Goal: Transaction & Acquisition: Download file/media

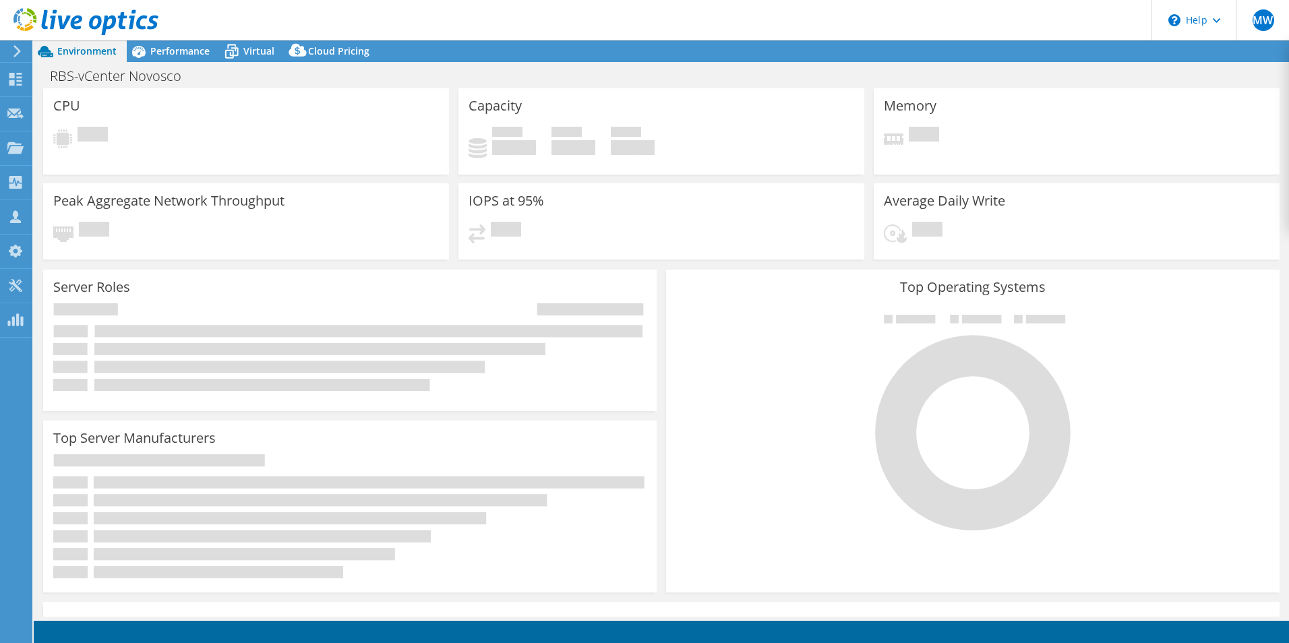
select select "USD"
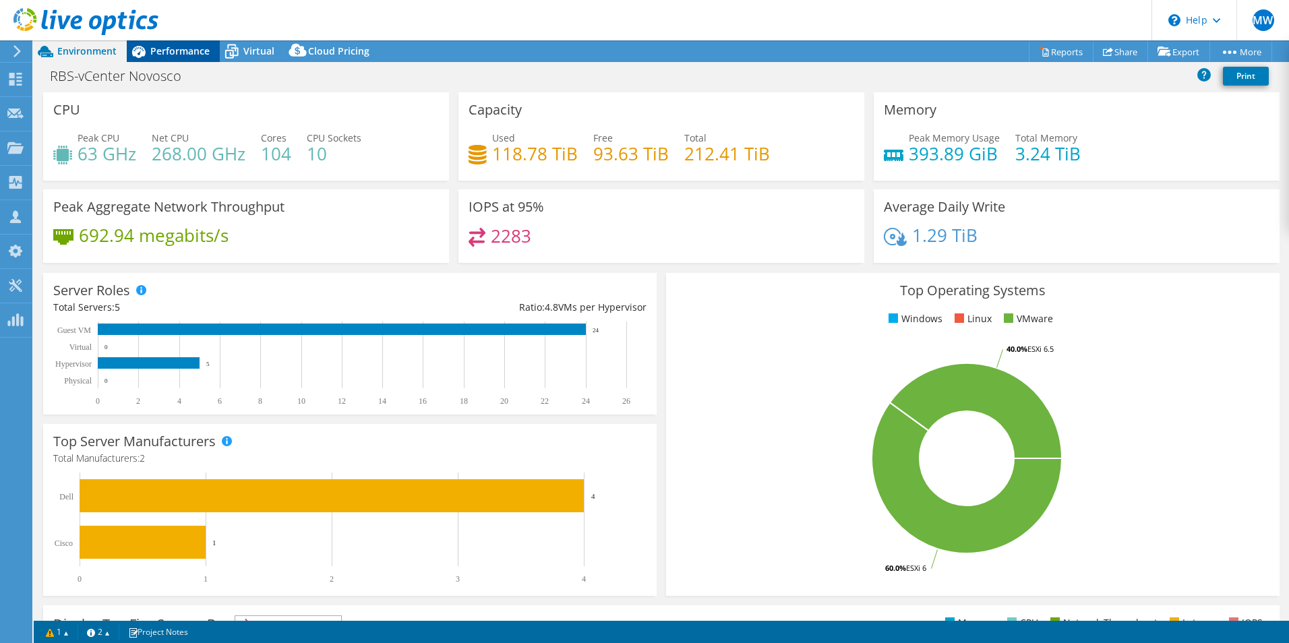
click at [185, 55] on span "Performance" at bounding box center [179, 50] width 59 height 13
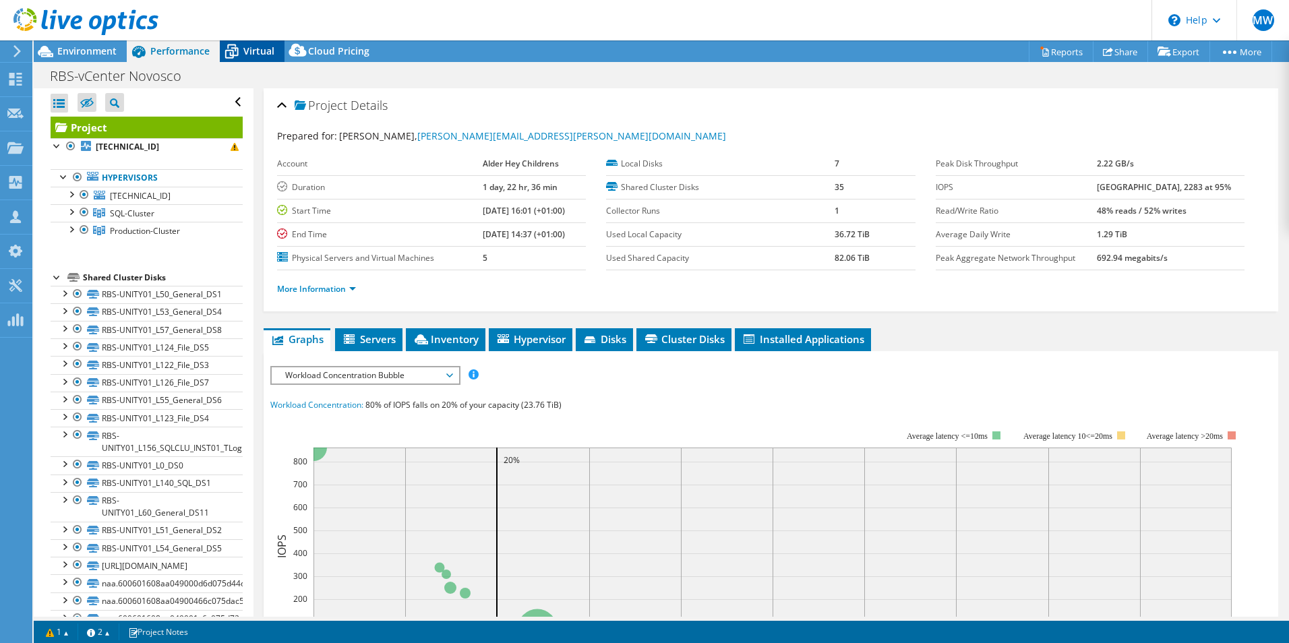
click at [231, 51] on icon at bounding box center [232, 52] width 24 height 24
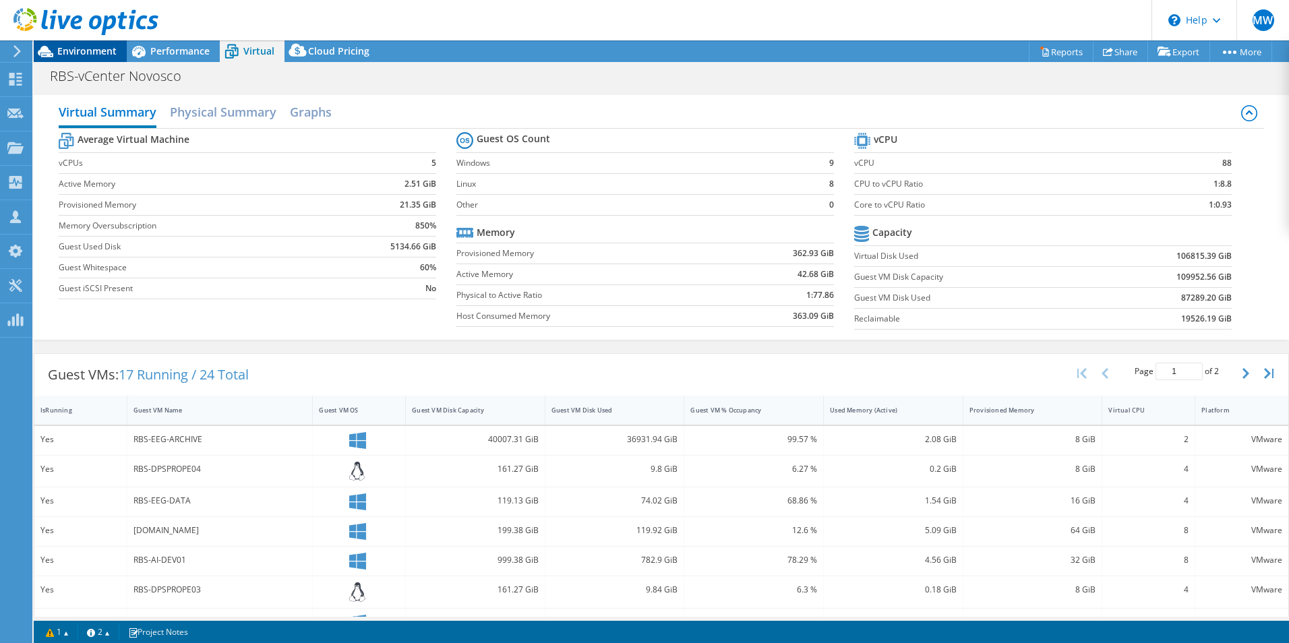
click at [62, 56] on span "Environment" at bounding box center [86, 50] width 59 height 13
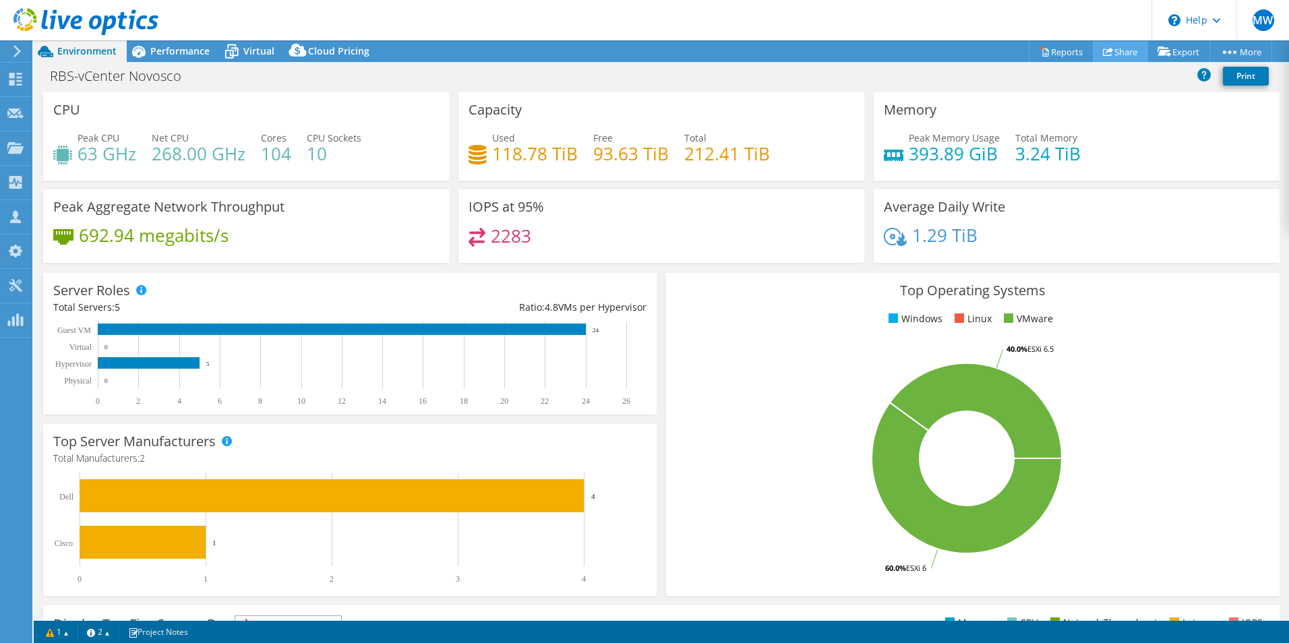
click at [1106, 51] on link "Share" at bounding box center [1120, 51] width 55 height 21
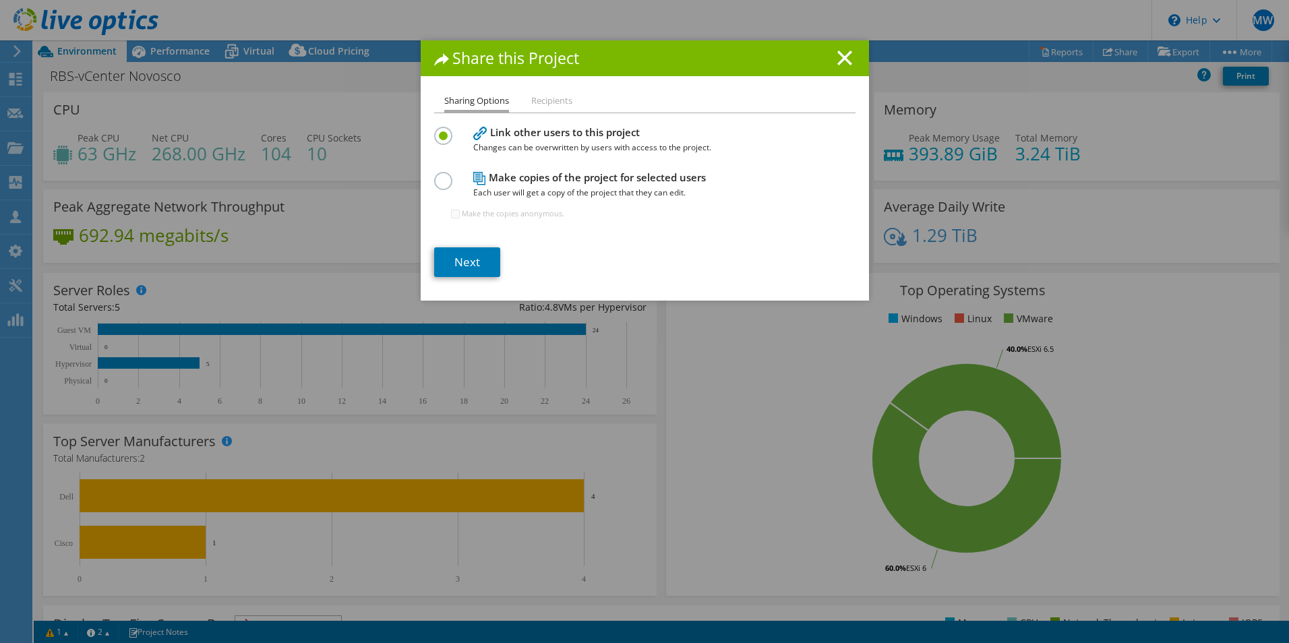
click at [546, 98] on li "Recipients" at bounding box center [551, 101] width 41 height 17
click at [465, 256] on link "Next" at bounding box center [467, 262] width 66 height 30
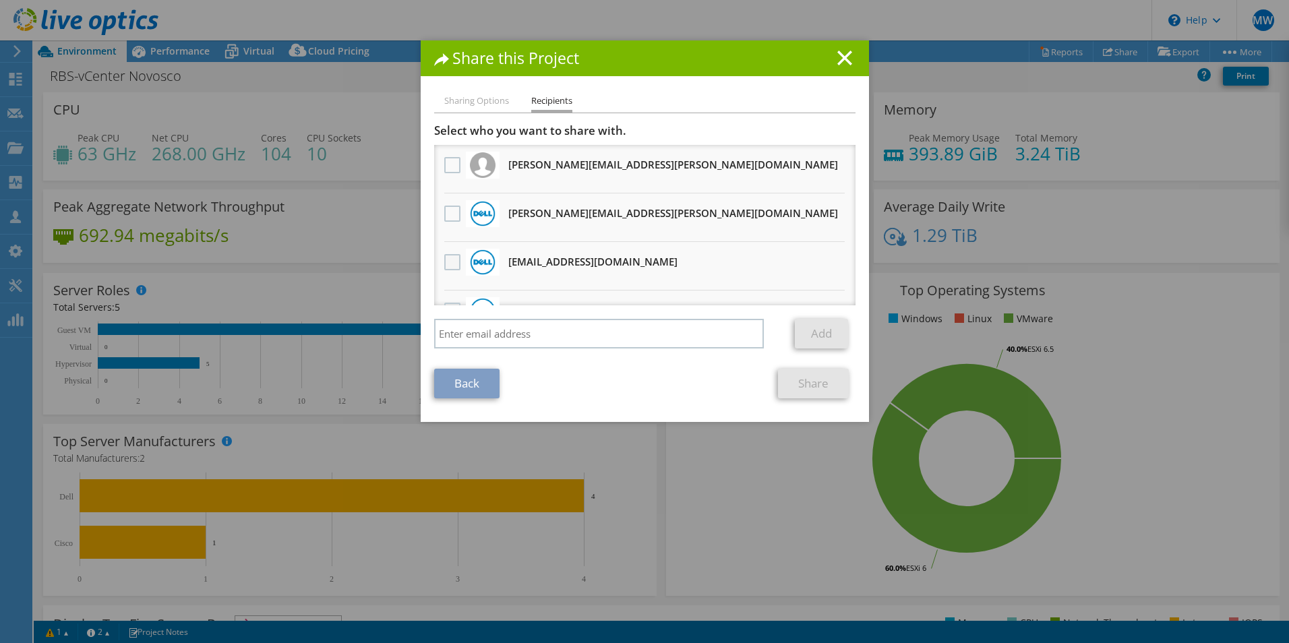
click at [447, 263] on label at bounding box center [454, 262] width 20 height 16
click at [0, 0] on input "checkbox" at bounding box center [0, 0] width 0 height 0
click at [786, 386] on link "Share" at bounding box center [813, 384] width 71 height 30
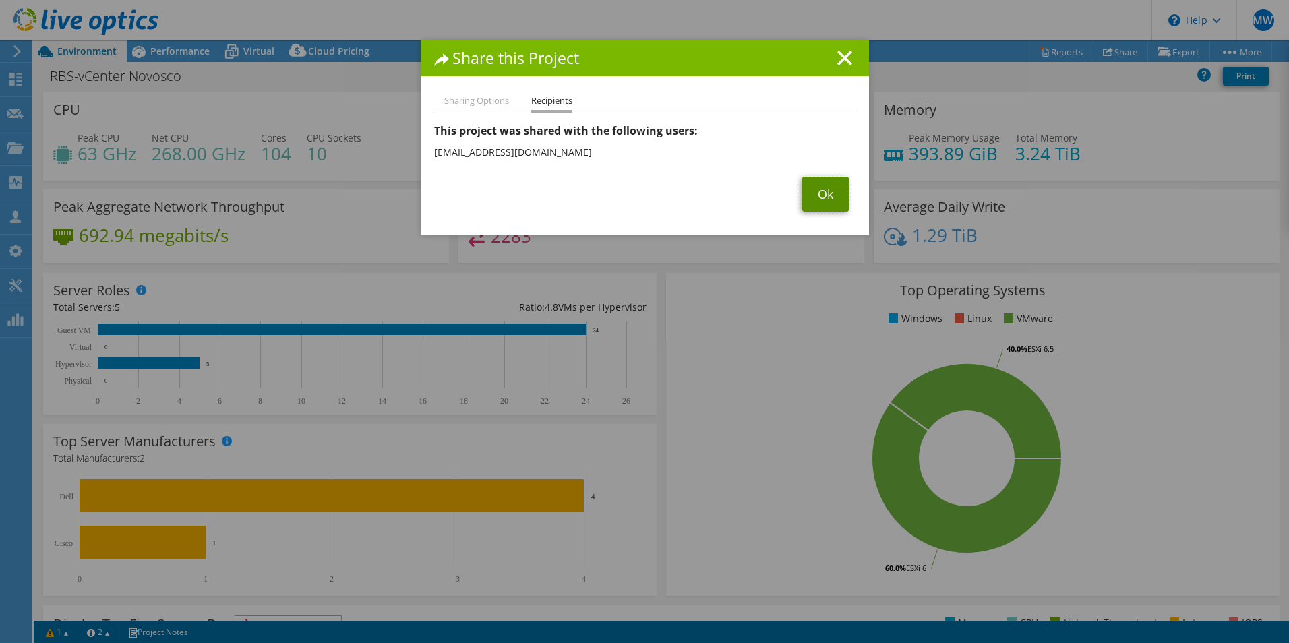
drag, startPoint x: 829, startPoint y: 192, endPoint x: 813, endPoint y: 212, distance: 25.4
click at [829, 192] on link "Ok" at bounding box center [825, 194] width 47 height 35
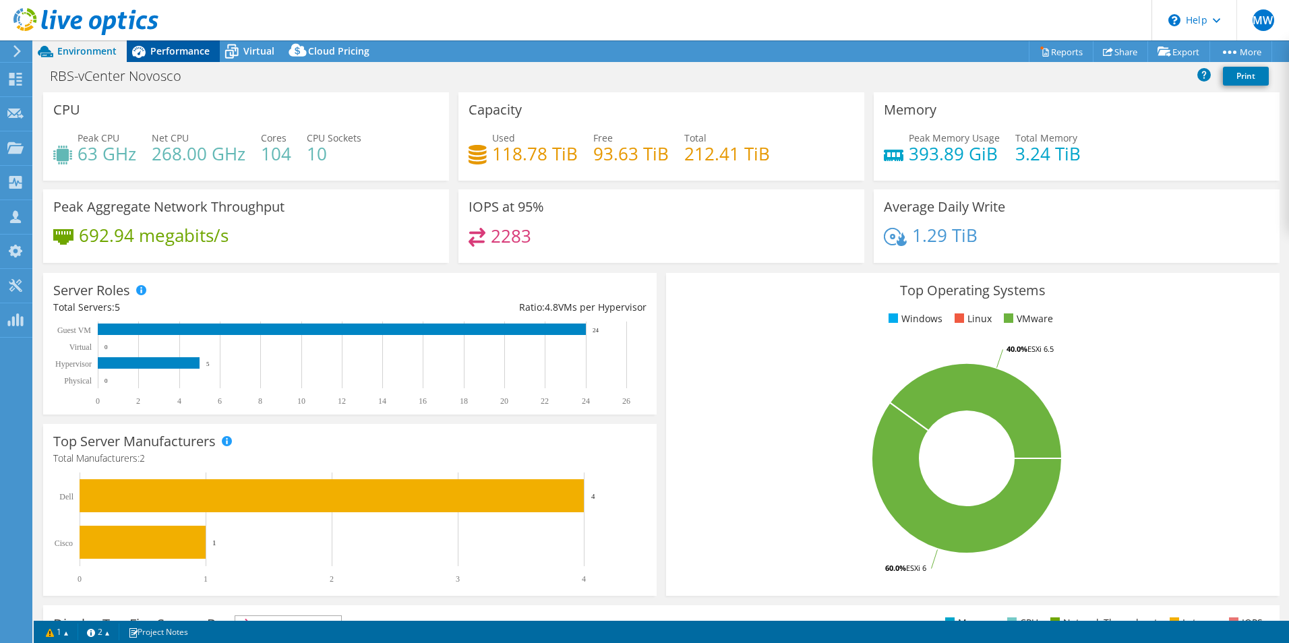
click at [171, 51] on span "Performance" at bounding box center [179, 50] width 59 height 13
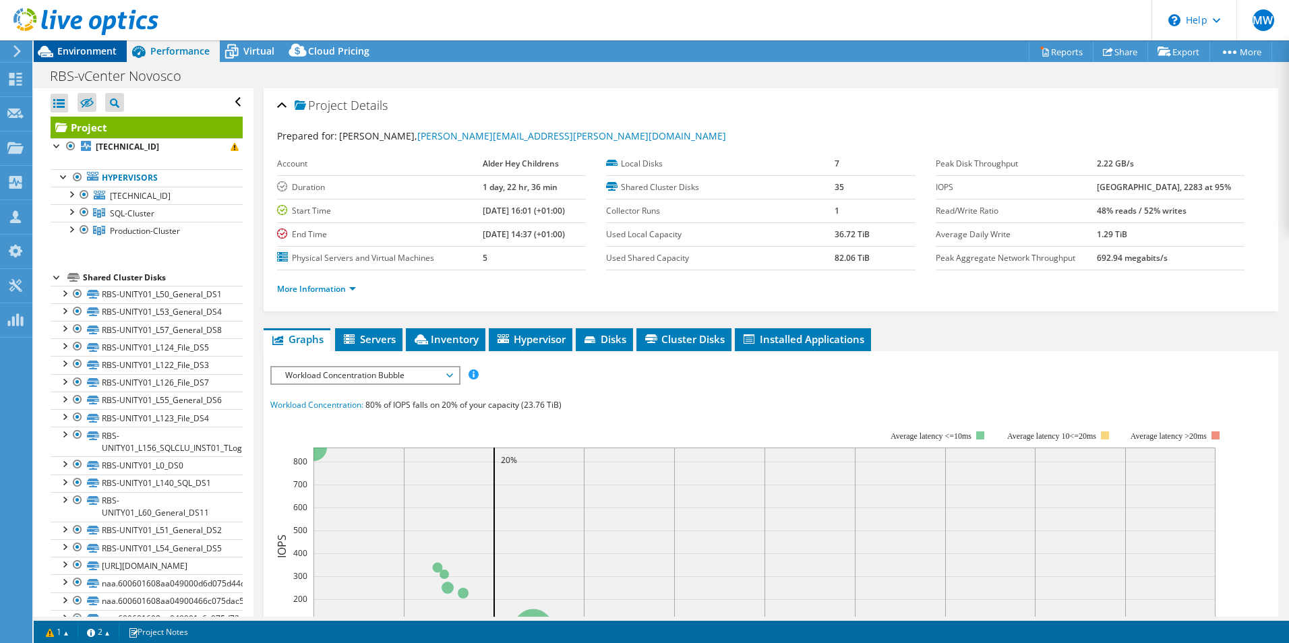
click at [90, 51] on span "Environment" at bounding box center [86, 50] width 59 height 13
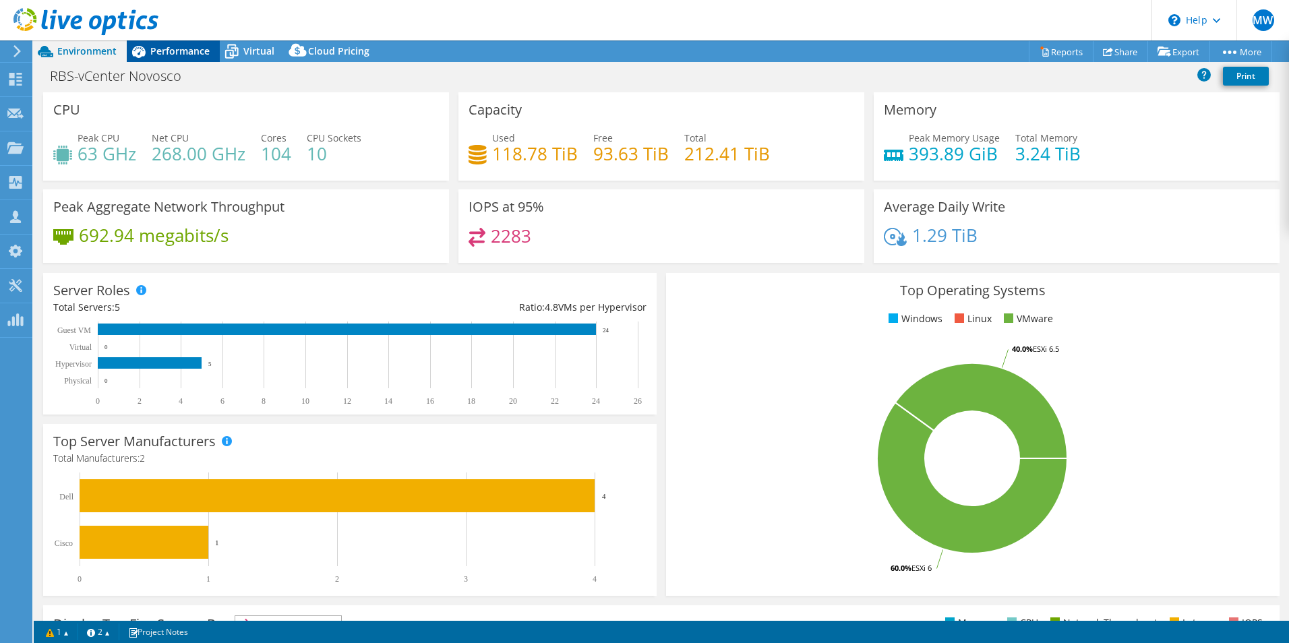
click at [178, 56] on span "Performance" at bounding box center [179, 50] width 59 height 13
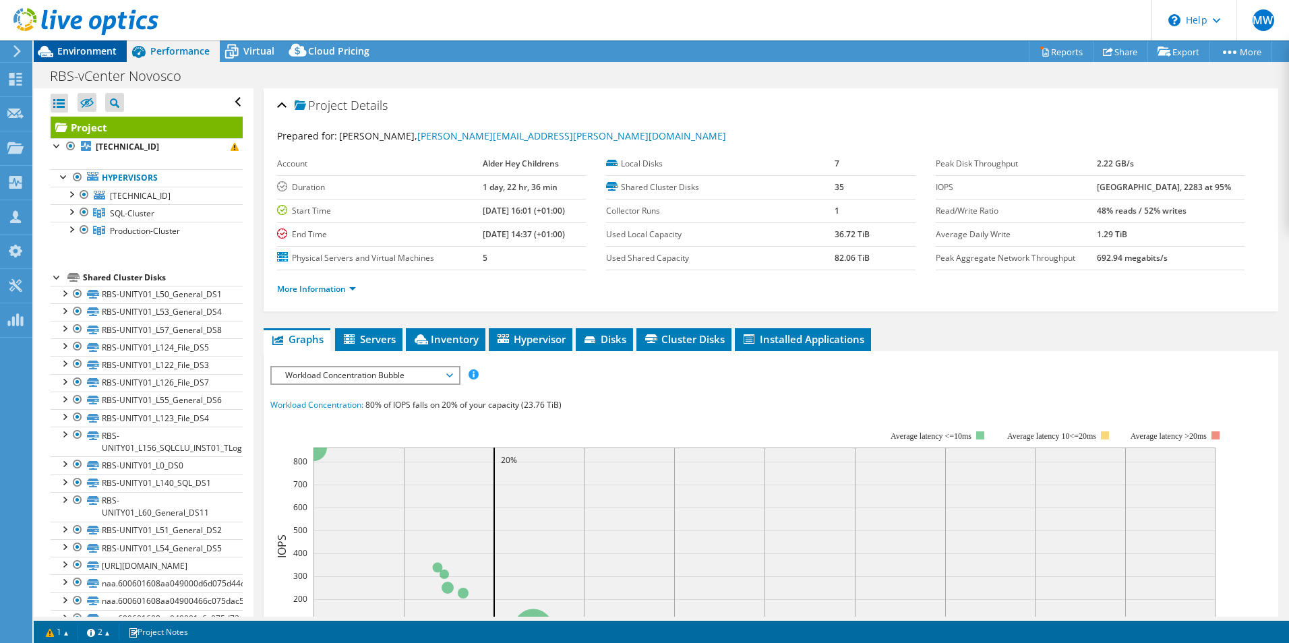
click at [83, 49] on span "Environment" at bounding box center [86, 50] width 59 height 13
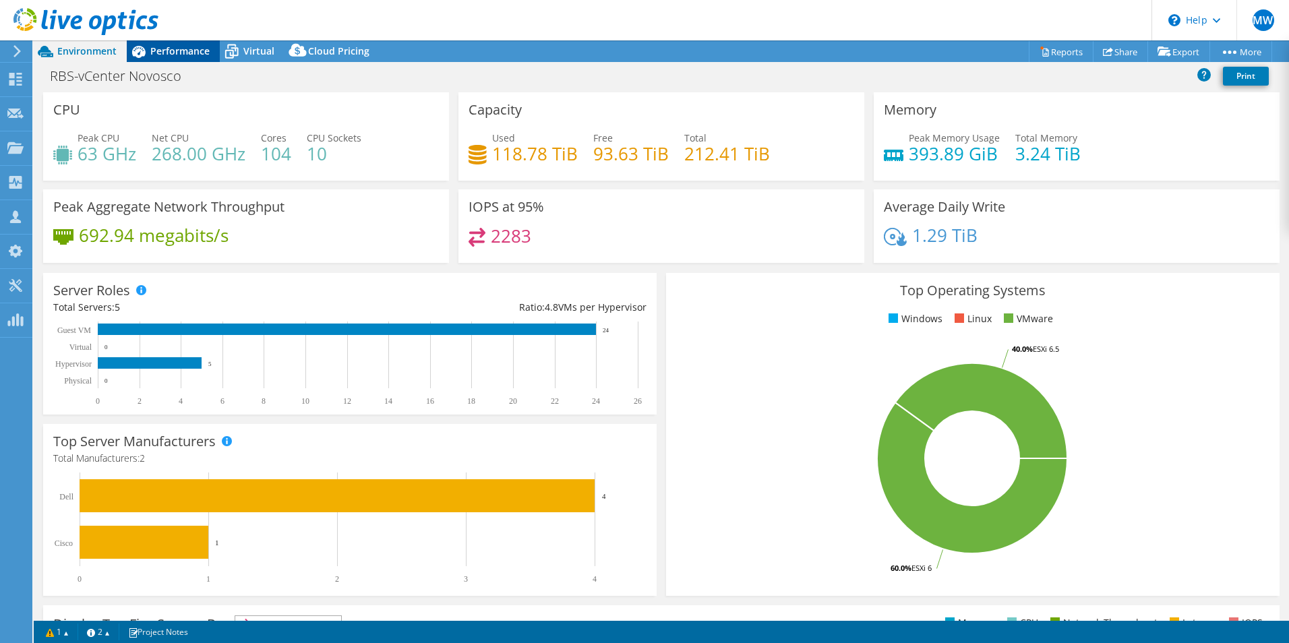
click at [167, 49] on span "Performance" at bounding box center [179, 50] width 59 height 13
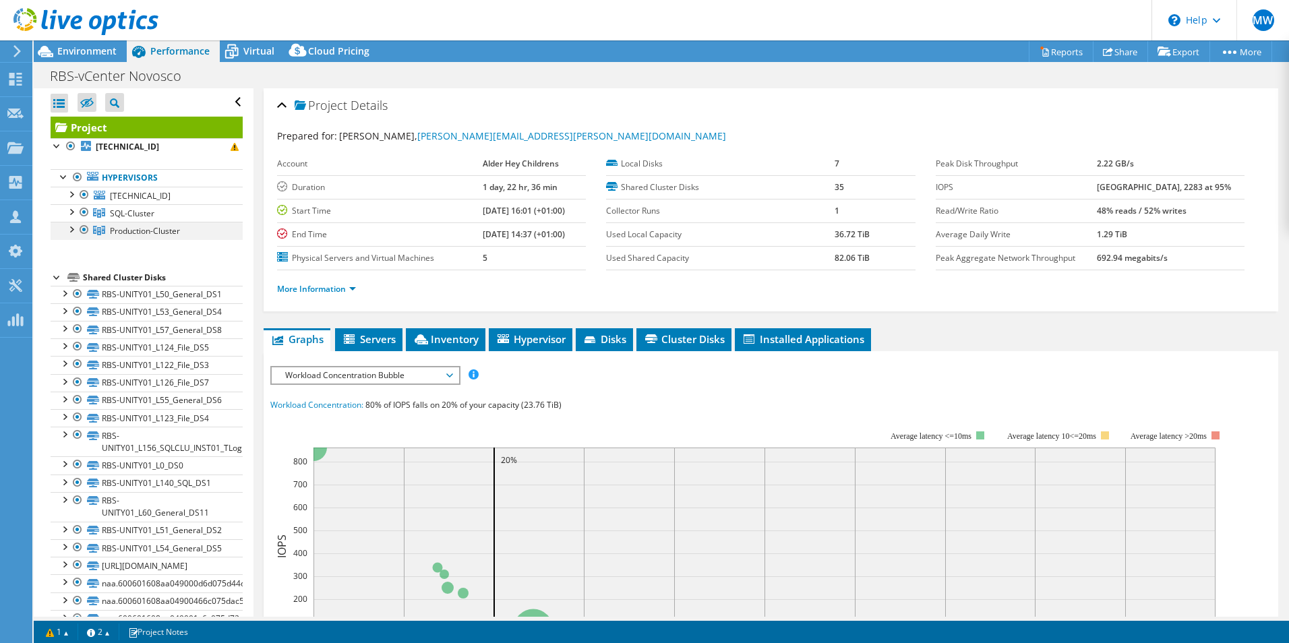
click at [68, 226] on div at bounding box center [70, 228] width 13 height 13
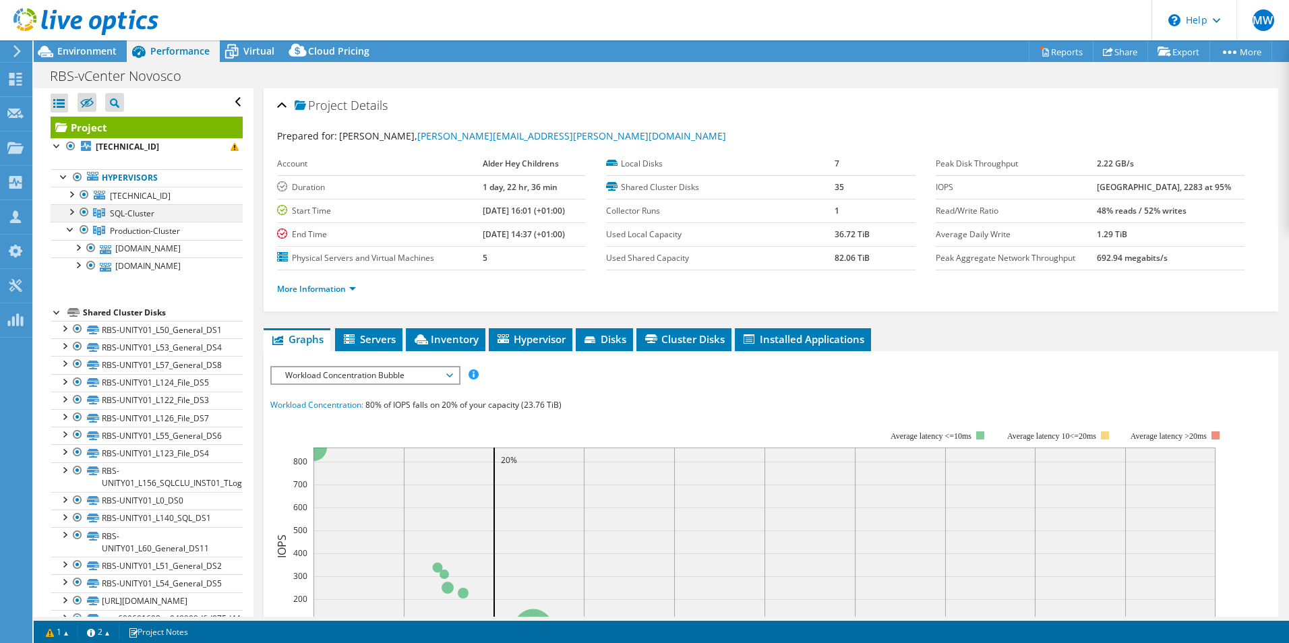
click at [70, 212] on div at bounding box center [70, 210] width 13 height 13
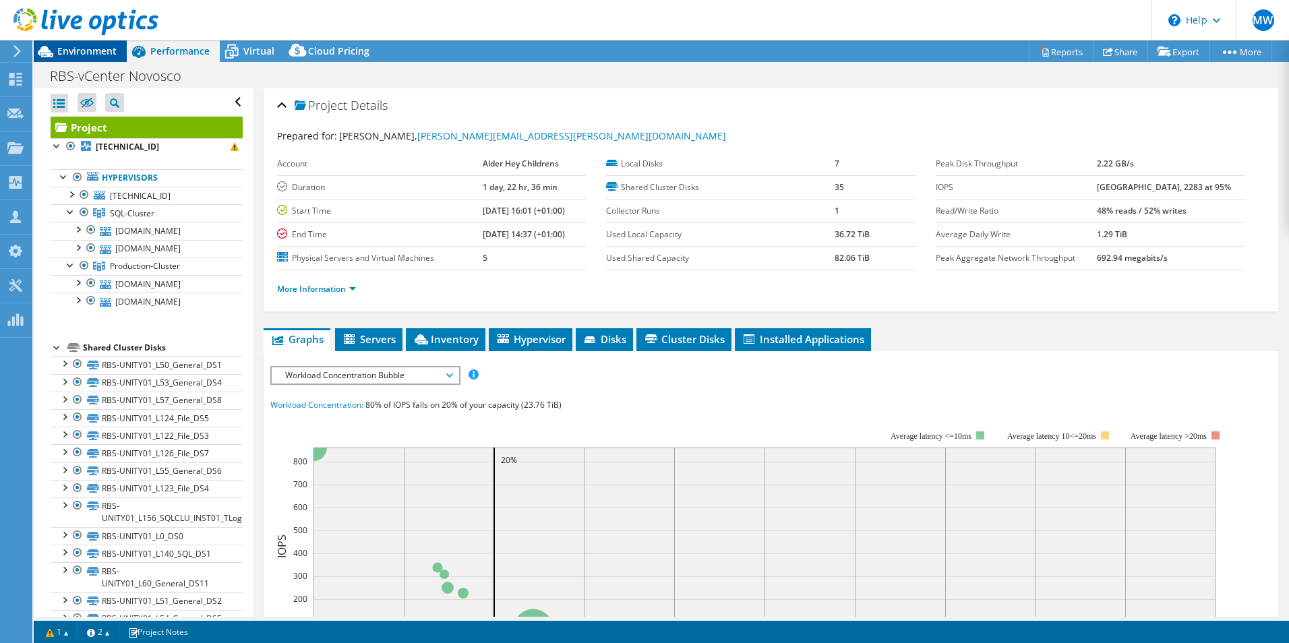
click at [99, 56] on span "Environment" at bounding box center [86, 50] width 59 height 13
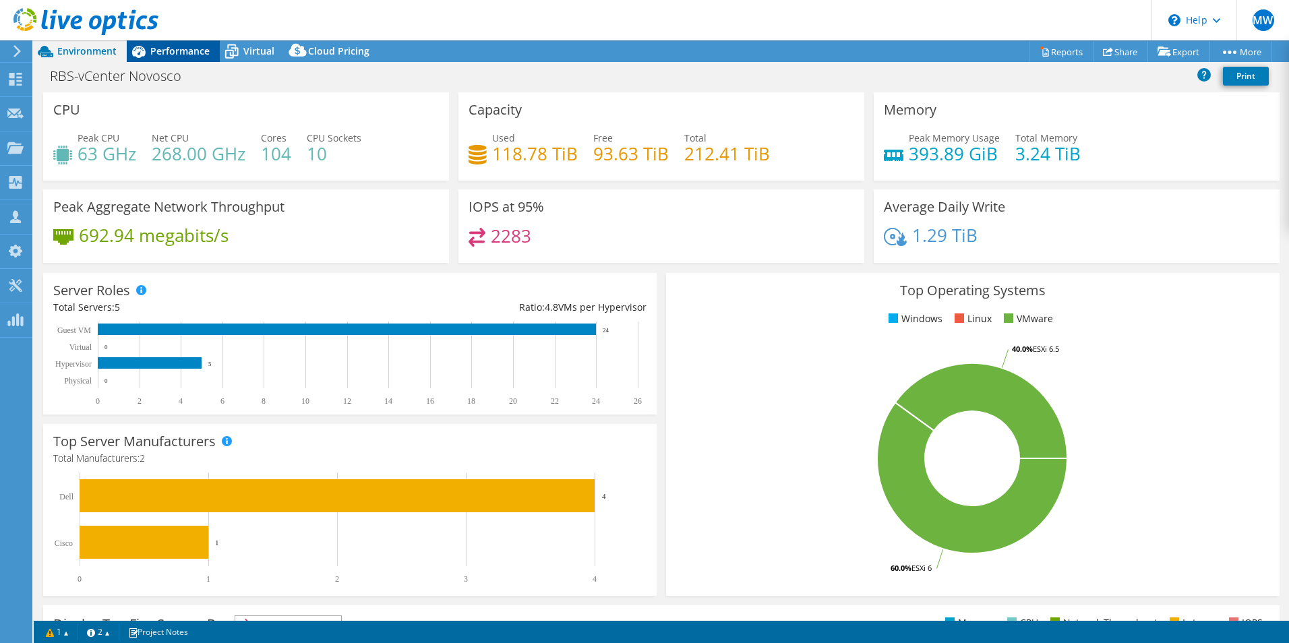
click at [187, 51] on span "Performance" at bounding box center [179, 50] width 59 height 13
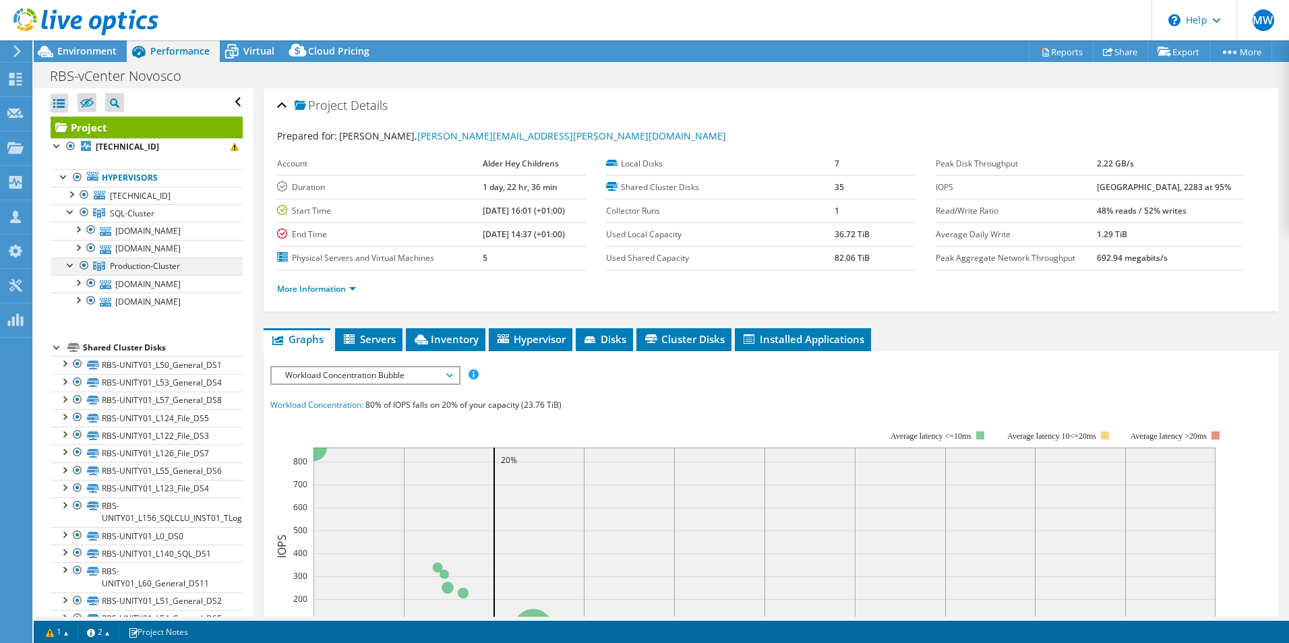
click at [85, 264] on div at bounding box center [84, 266] width 13 height 16
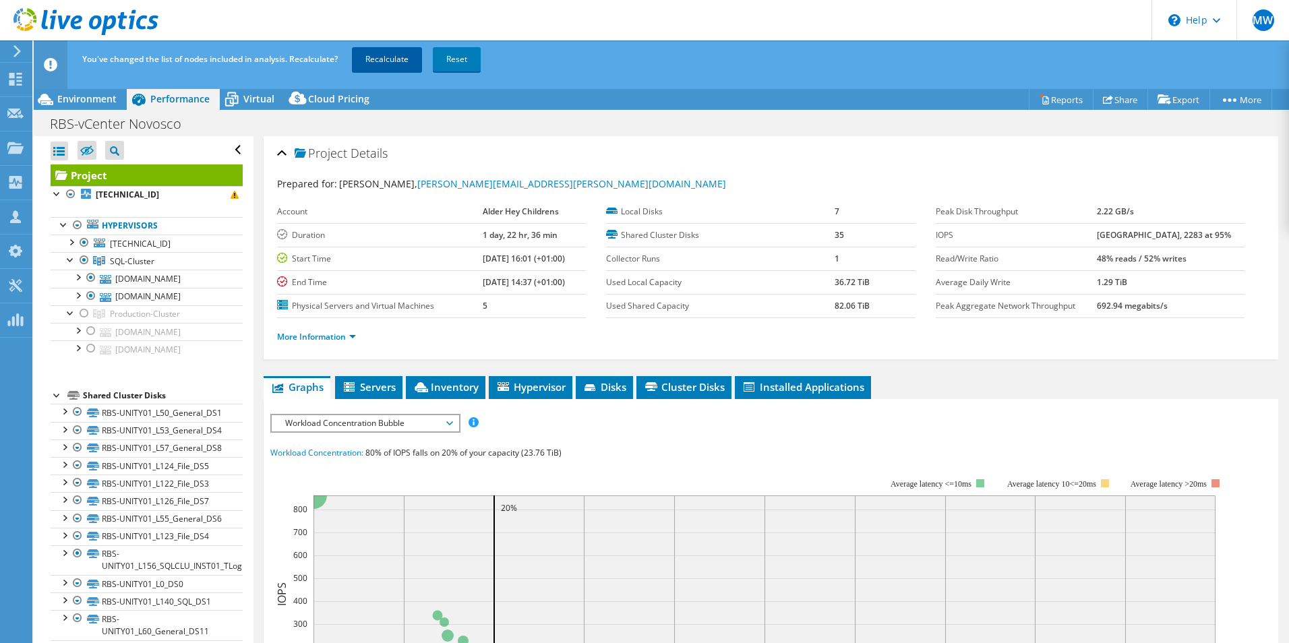
click at [387, 58] on link "Recalculate" at bounding box center [387, 59] width 70 height 24
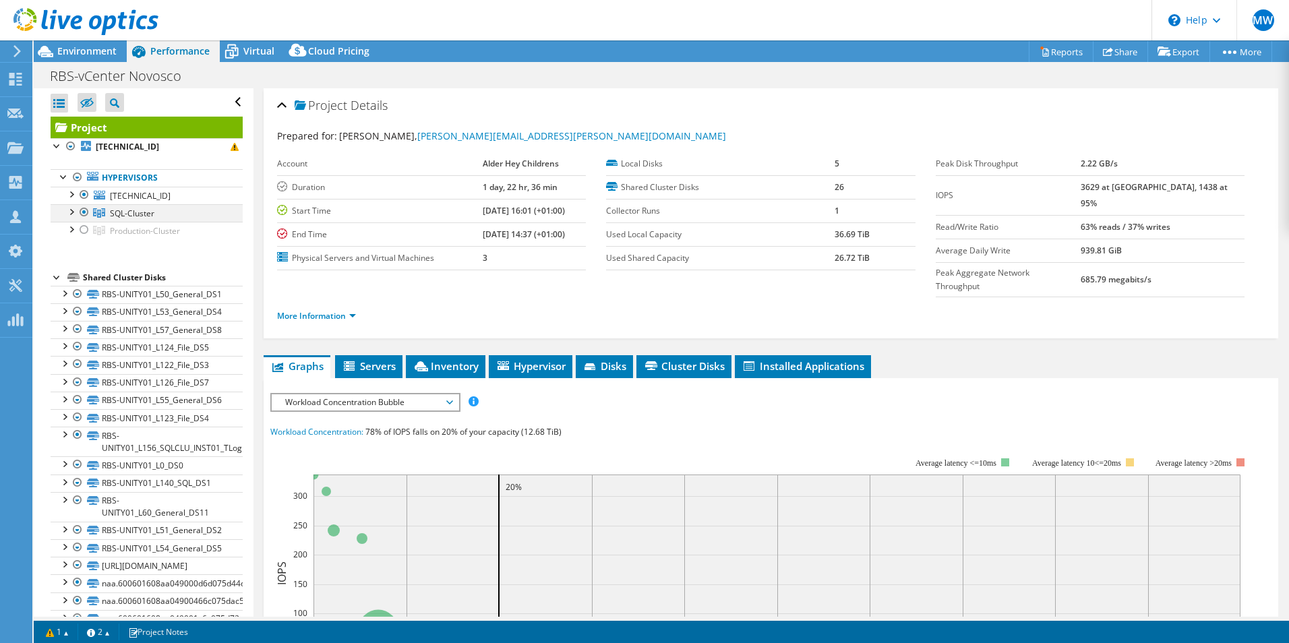
click at [73, 210] on div at bounding box center [70, 210] width 13 height 13
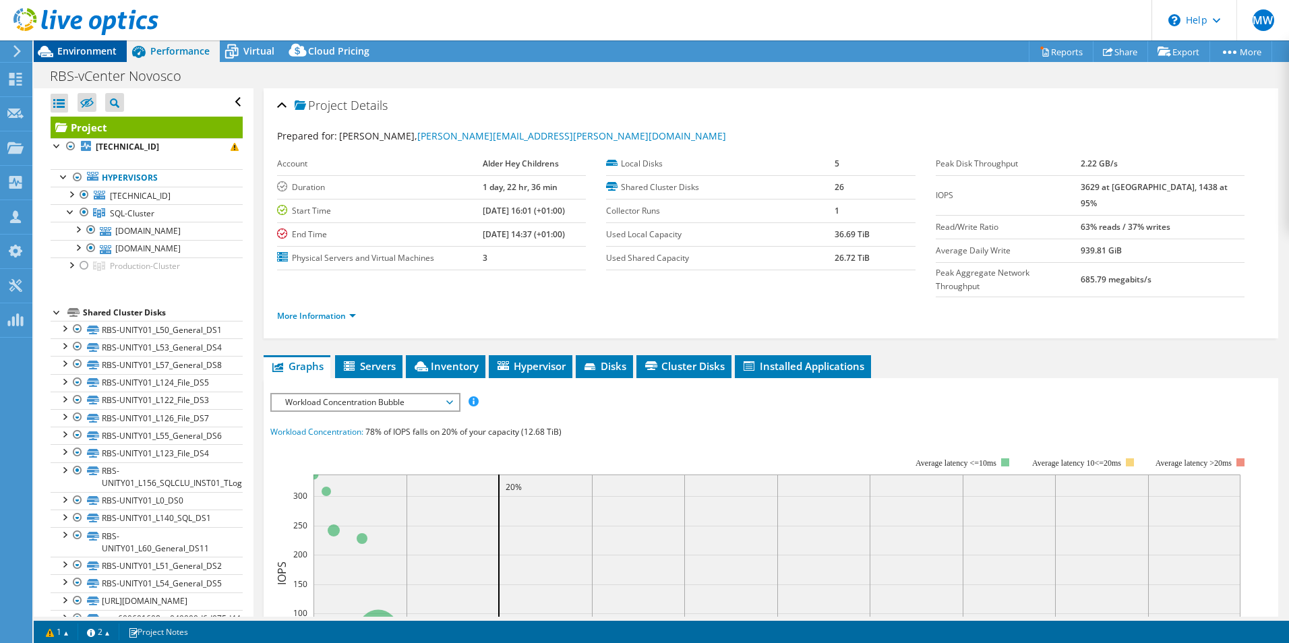
click at [84, 48] on span "Environment" at bounding box center [86, 50] width 59 height 13
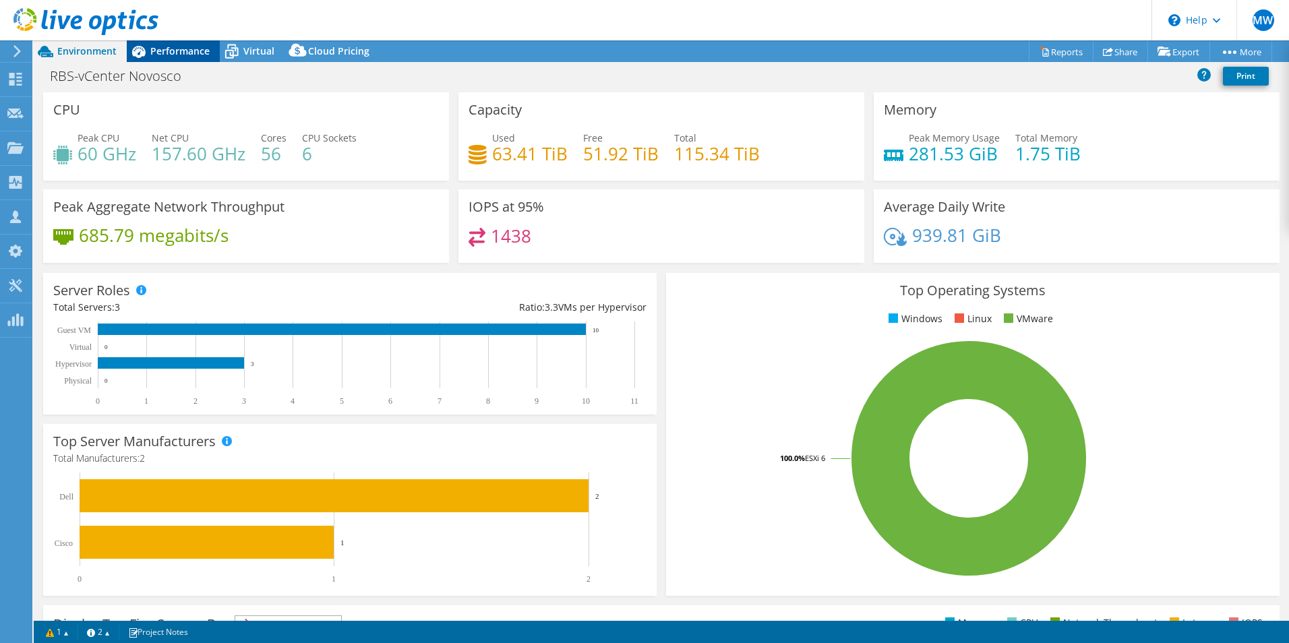
click at [194, 55] on span "Performance" at bounding box center [179, 50] width 59 height 13
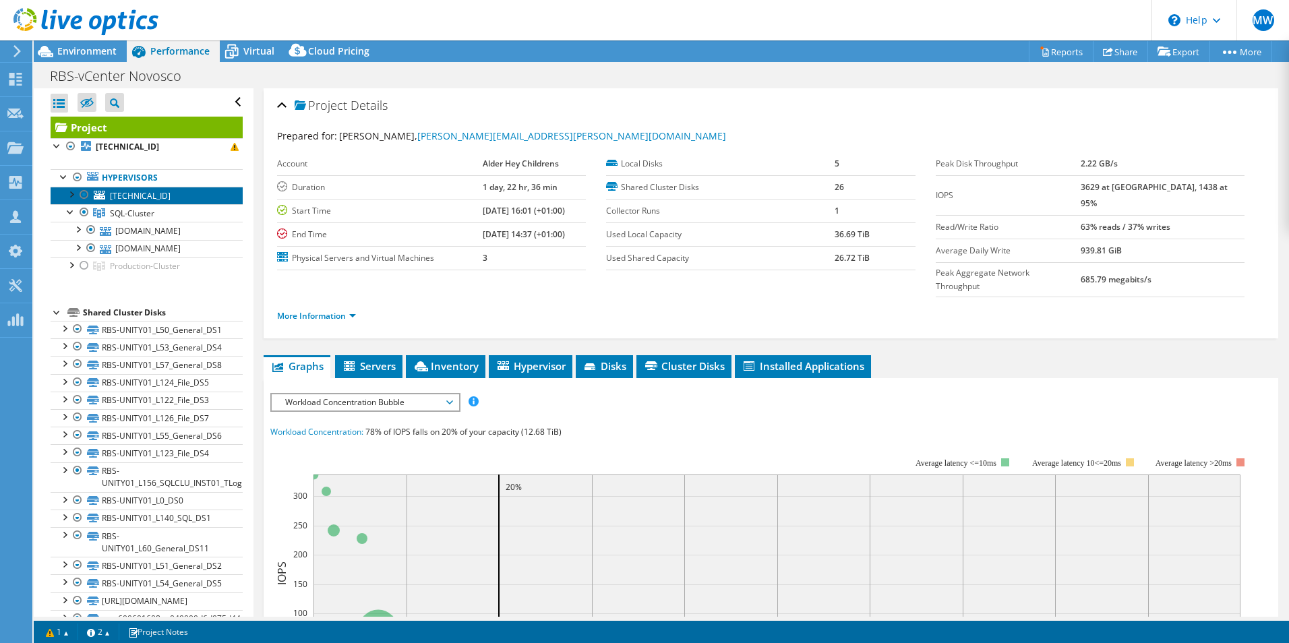
click at [110, 196] on span "[TECHNICAL_ID]" at bounding box center [140, 195] width 61 height 11
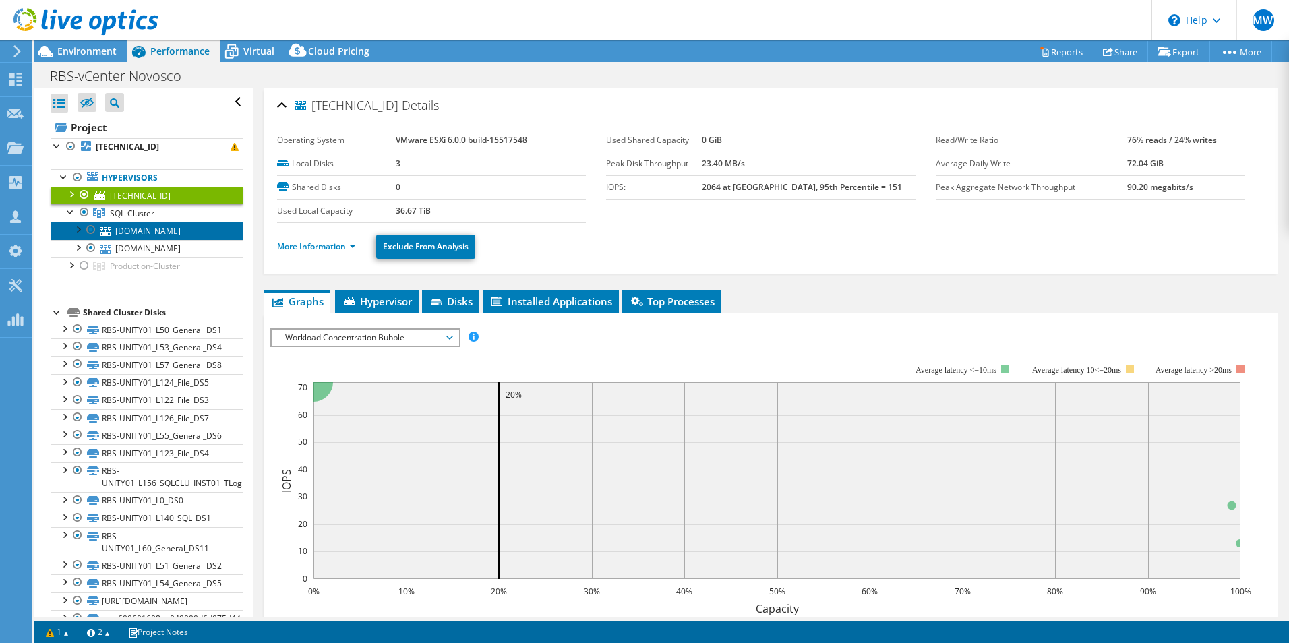
click at [135, 234] on link "[DOMAIN_NAME]" at bounding box center [147, 231] width 192 height 18
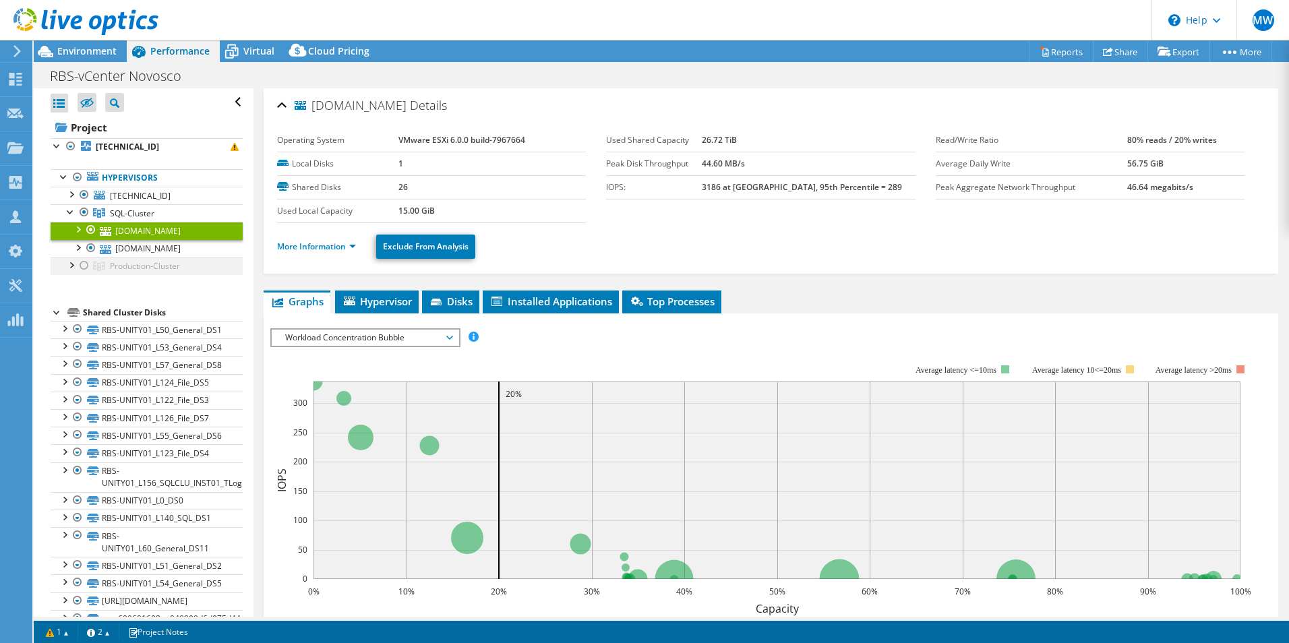
drag, startPoint x: 69, startPoint y: 264, endPoint x: 77, endPoint y: 266, distance: 8.3
click at [69, 264] on div at bounding box center [70, 264] width 13 height 13
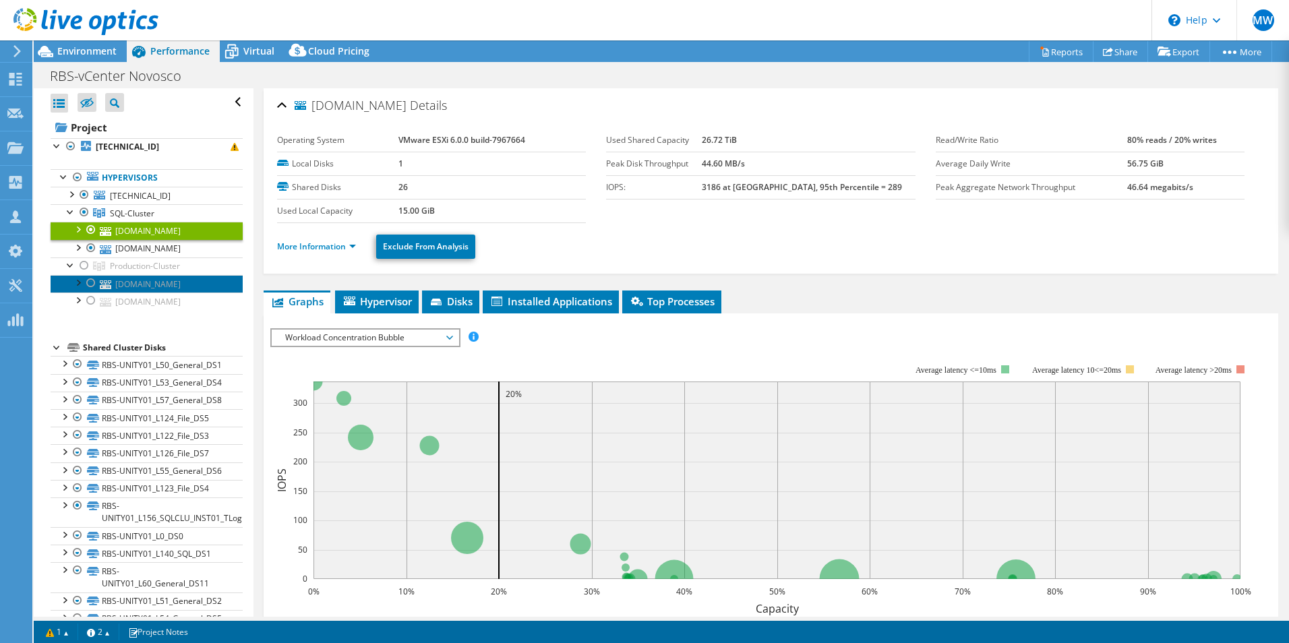
click at [137, 287] on link "[DOMAIN_NAME]" at bounding box center [147, 284] width 192 height 18
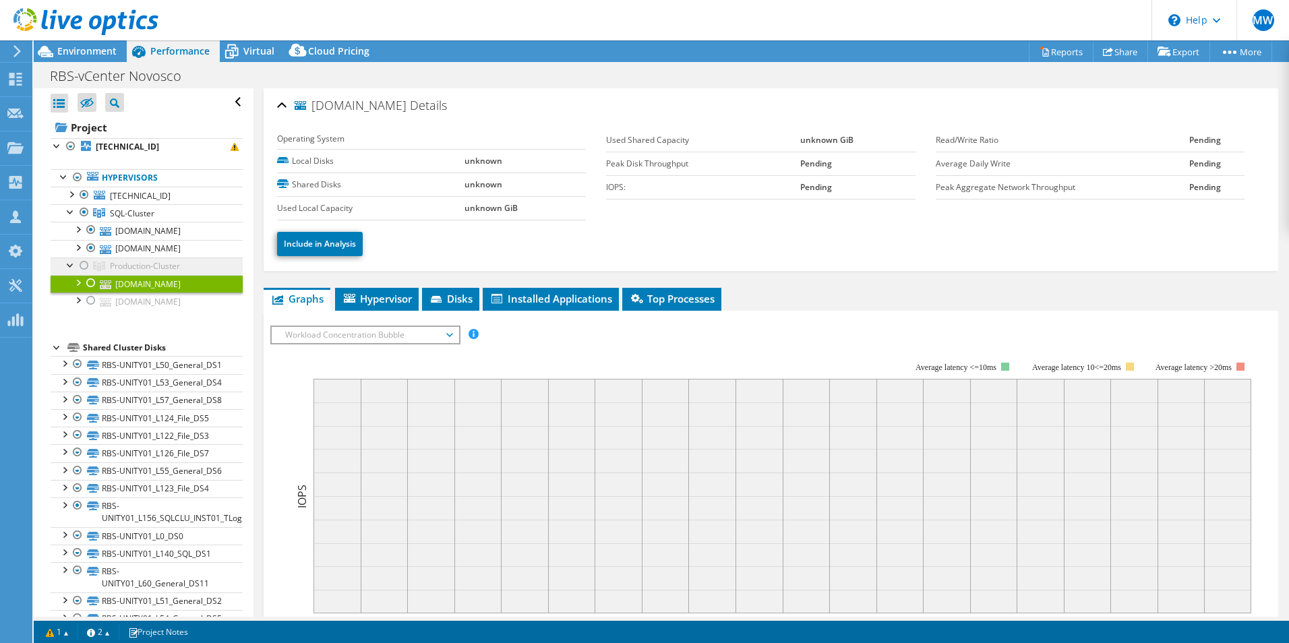
click at [140, 219] on span "Production-Cluster" at bounding box center [132, 213] width 44 height 11
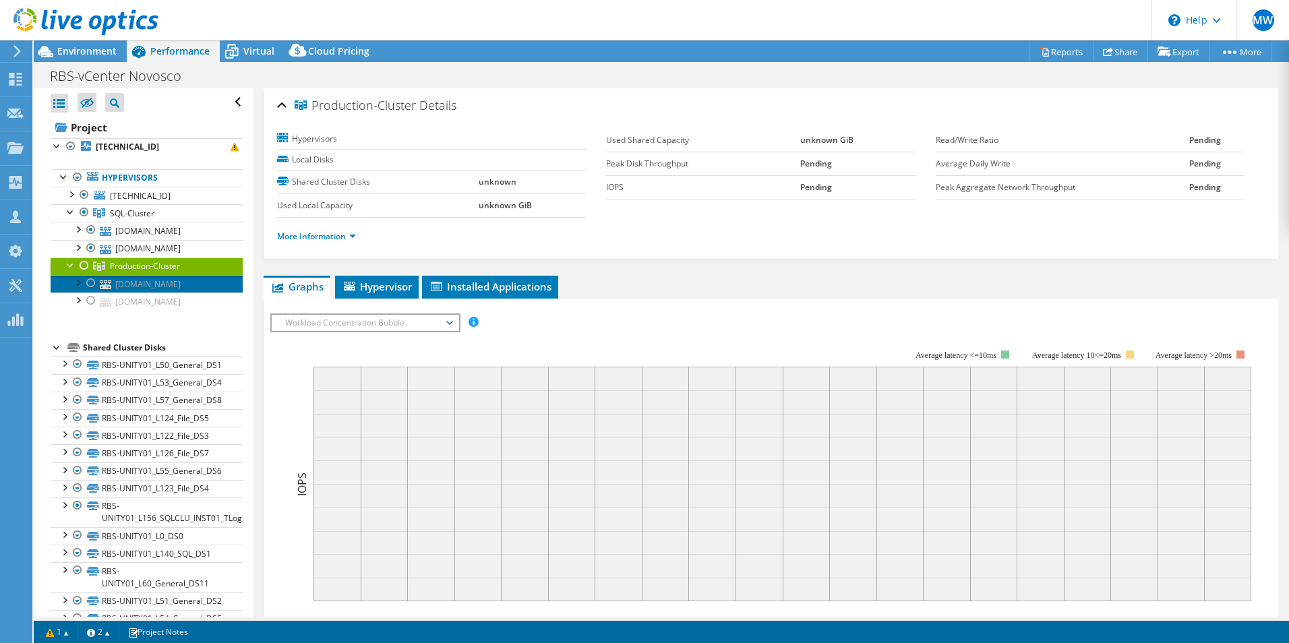
click at [124, 291] on link "[DOMAIN_NAME]" at bounding box center [147, 284] width 192 height 18
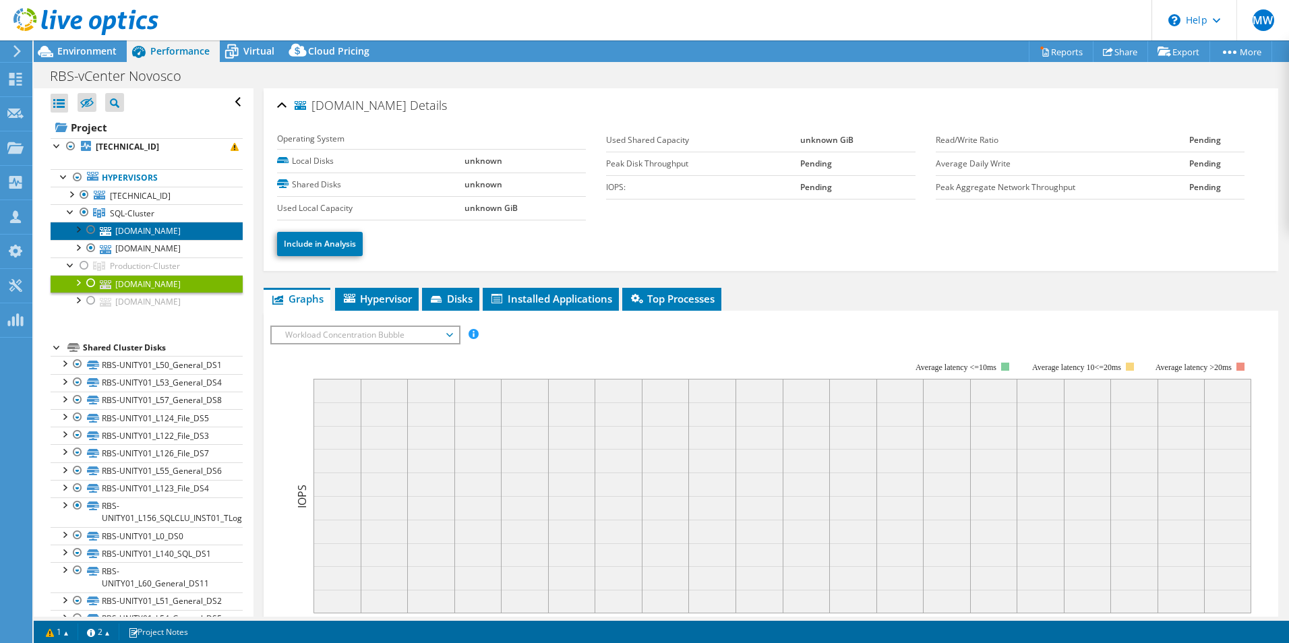
click at [156, 229] on link "[DOMAIN_NAME]" at bounding box center [147, 231] width 192 height 18
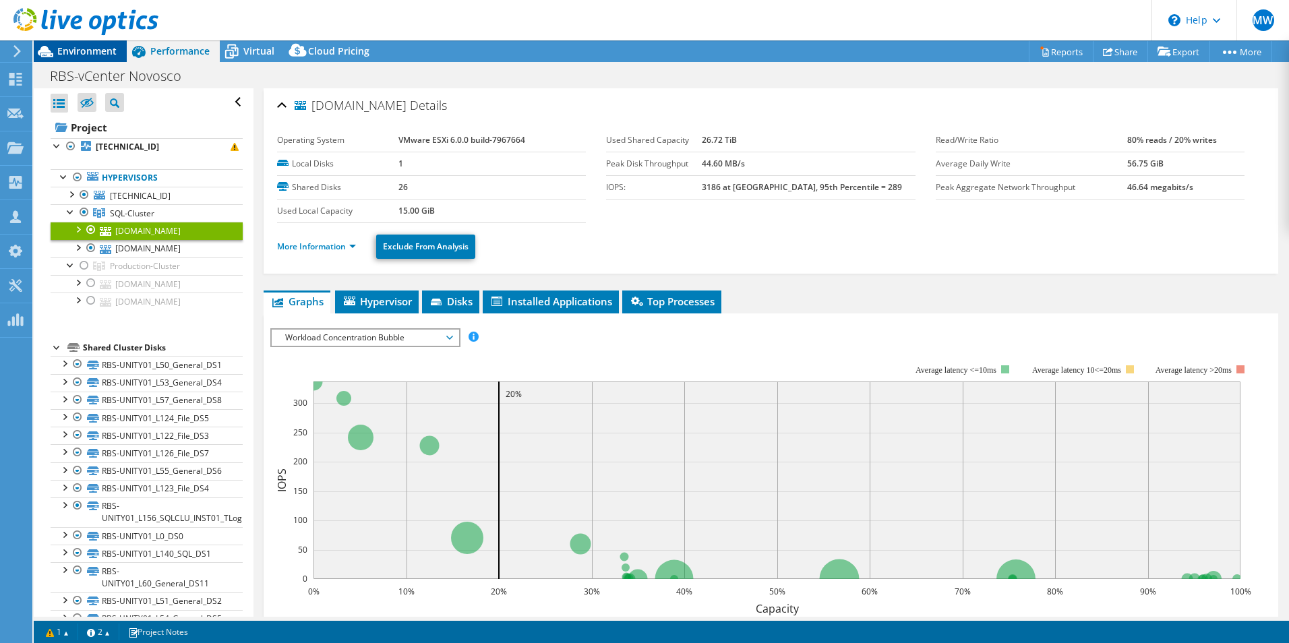
click at [103, 53] on span "Environment" at bounding box center [86, 50] width 59 height 13
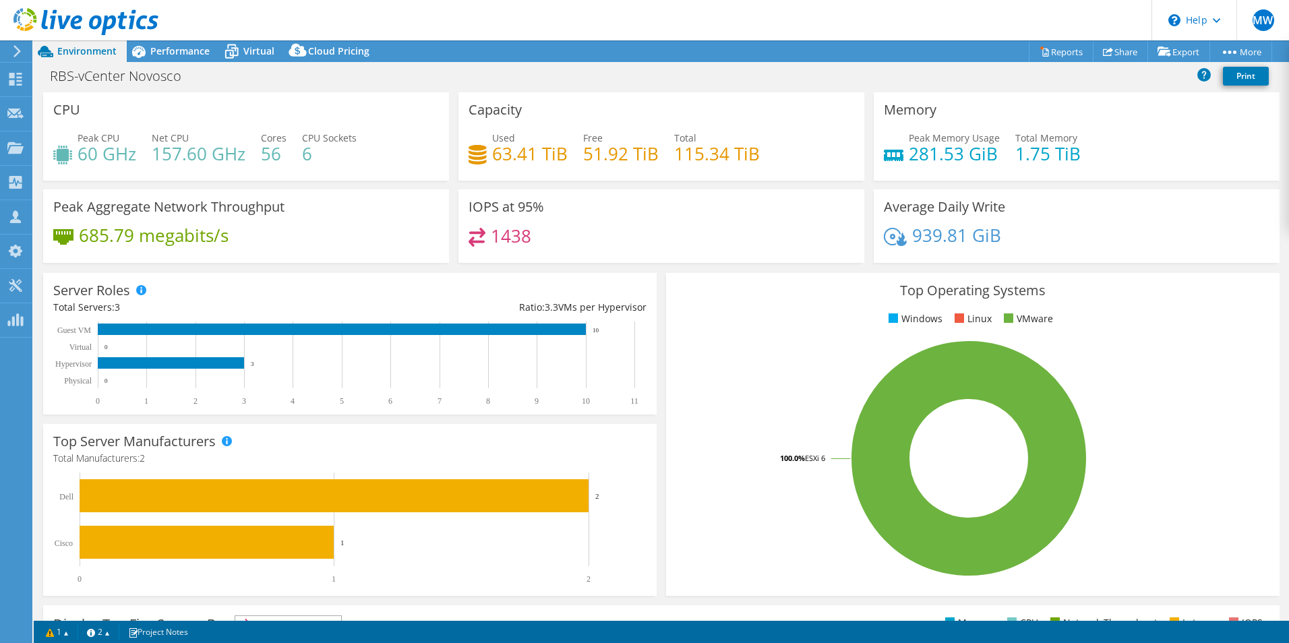
click at [149, 36] on link at bounding box center [85, 32] width 145 height 11
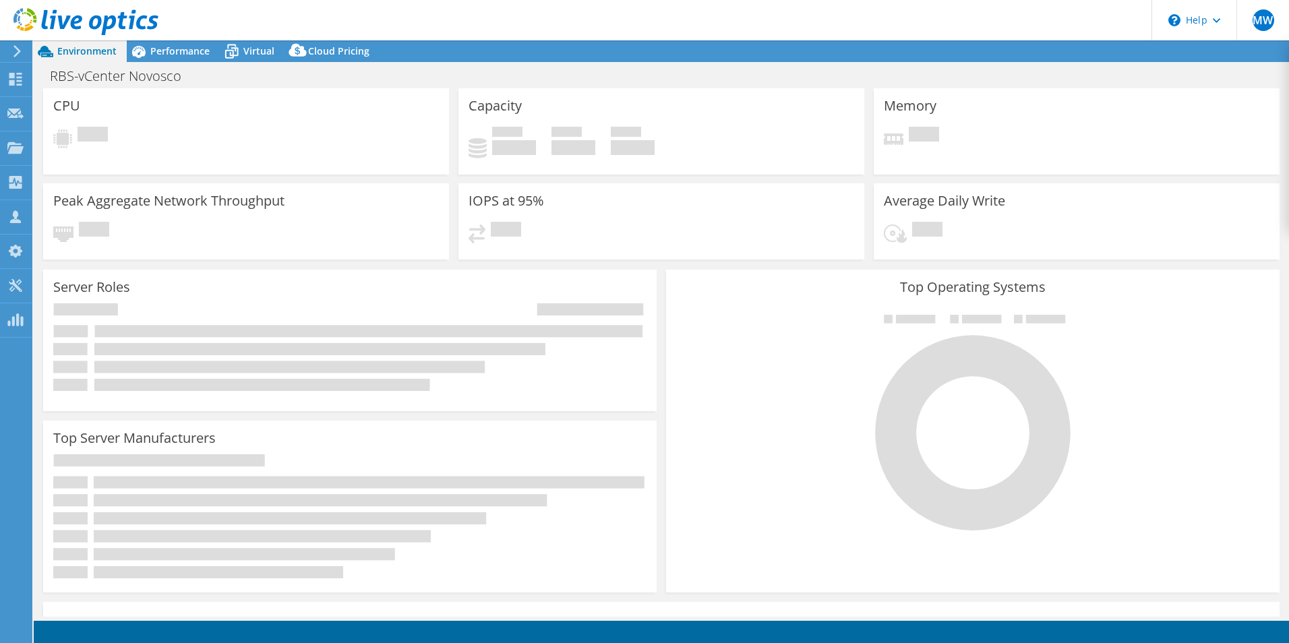
select select
select select "USD"
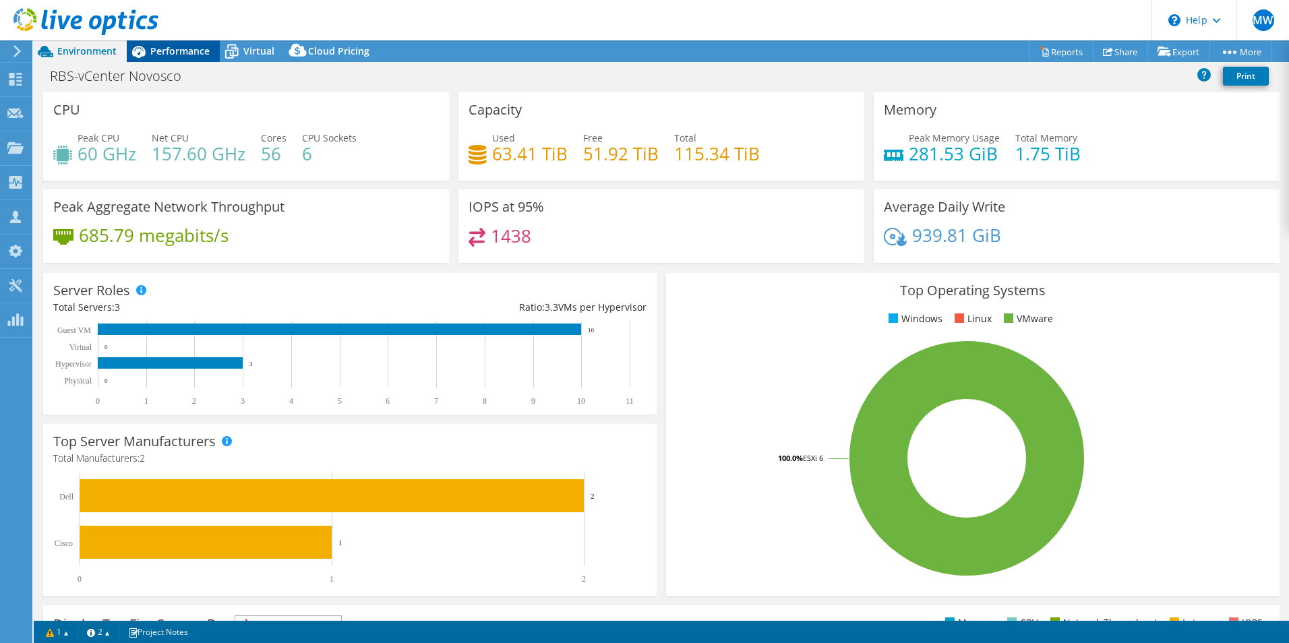
click at [189, 51] on span "Performance" at bounding box center [179, 50] width 59 height 13
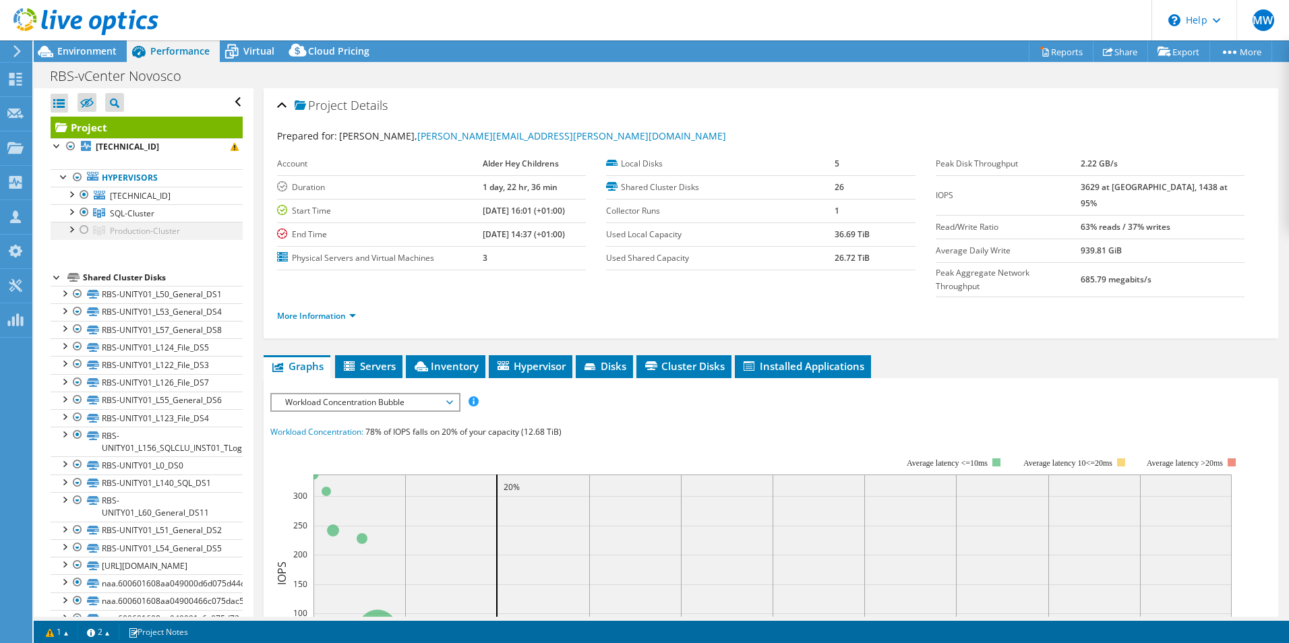
click at [86, 227] on div at bounding box center [84, 230] width 13 height 16
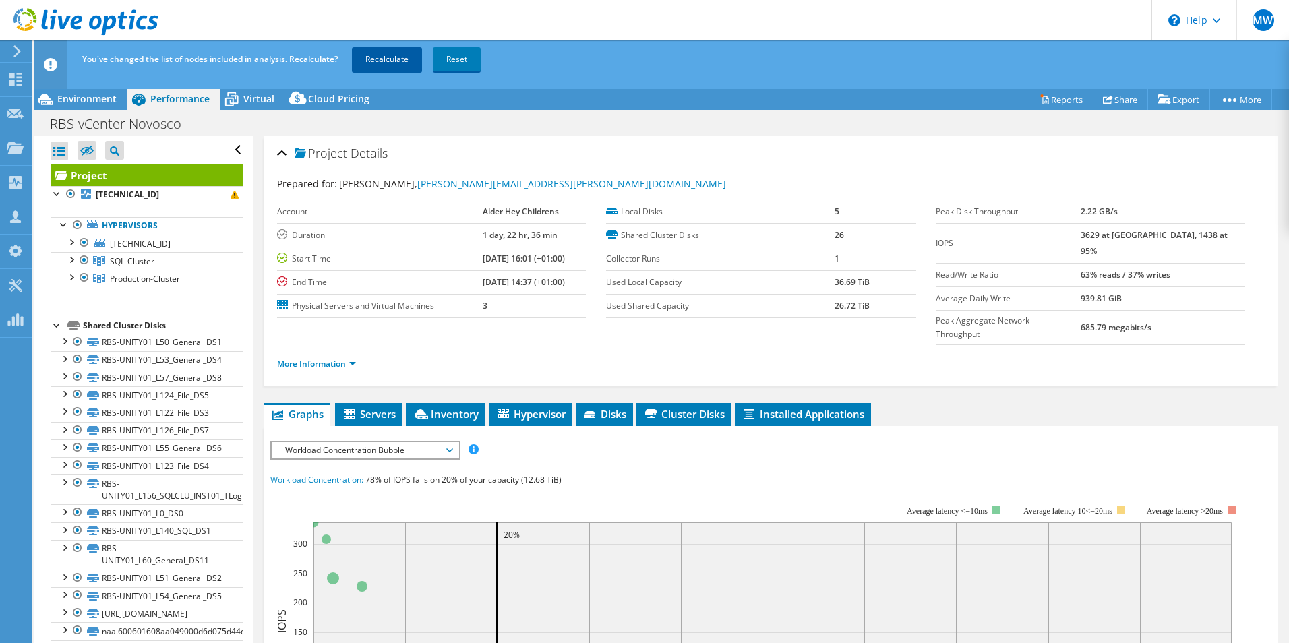
click at [390, 61] on link "Recalculate" at bounding box center [387, 59] width 70 height 24
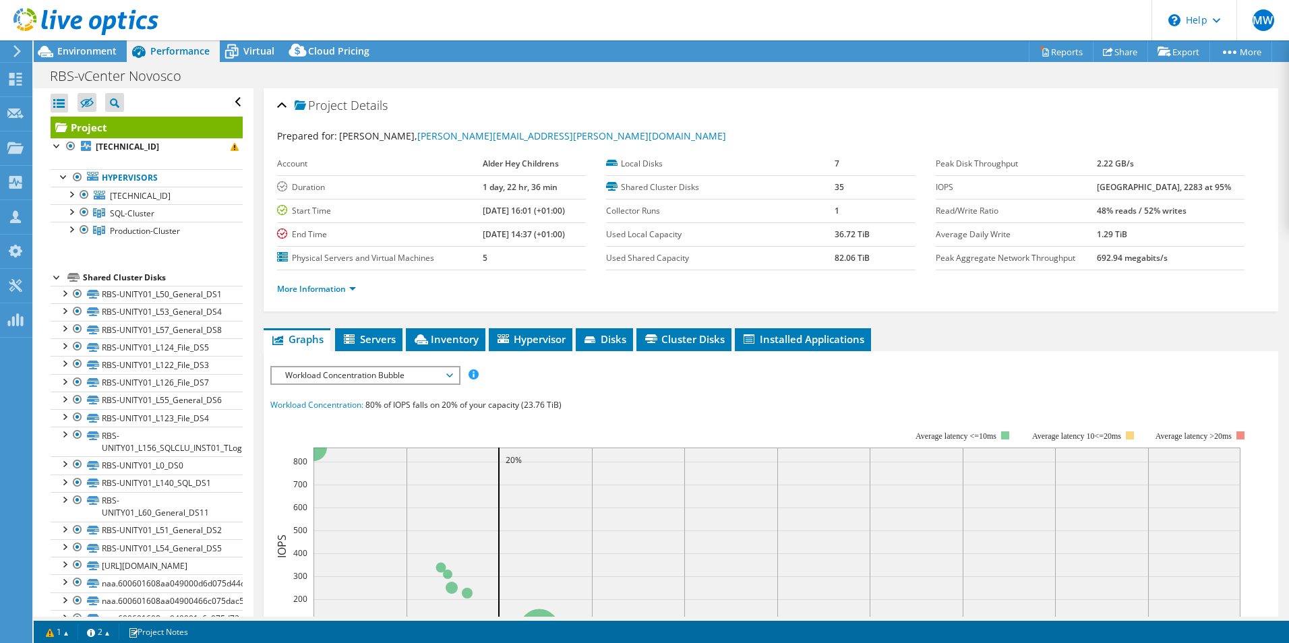
click at [90, 44] on div at bounding box center [79, 22] width 158 height 45
click at [97, 57] on div "Environment" at bounding box center [80, 51] width 93 height 22
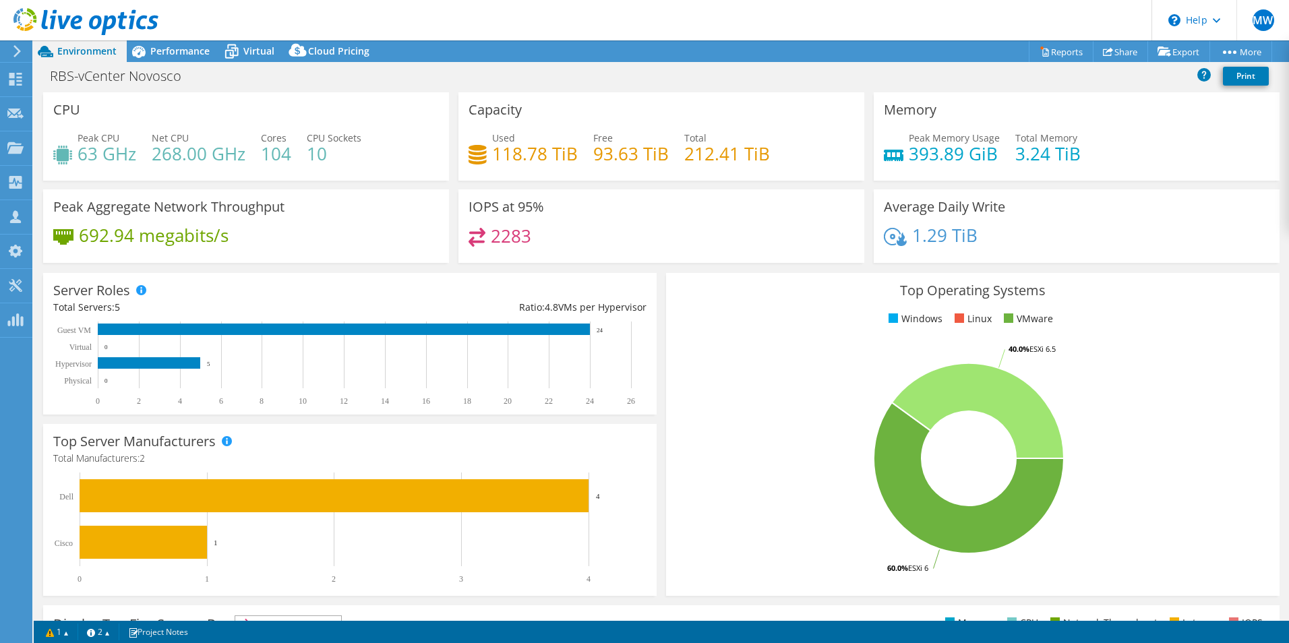
click at [174, 39] on header "MW Partner Team Member [PERSON_NAME] [EMAIL_ADDRESS][DOMAIN_NAME] CDW Team My P…" at bounding box center [644, 20] width 1289 height 40
click at [173, 45] on span "Performance" at bounding box center [179, 50] width 59 height 13
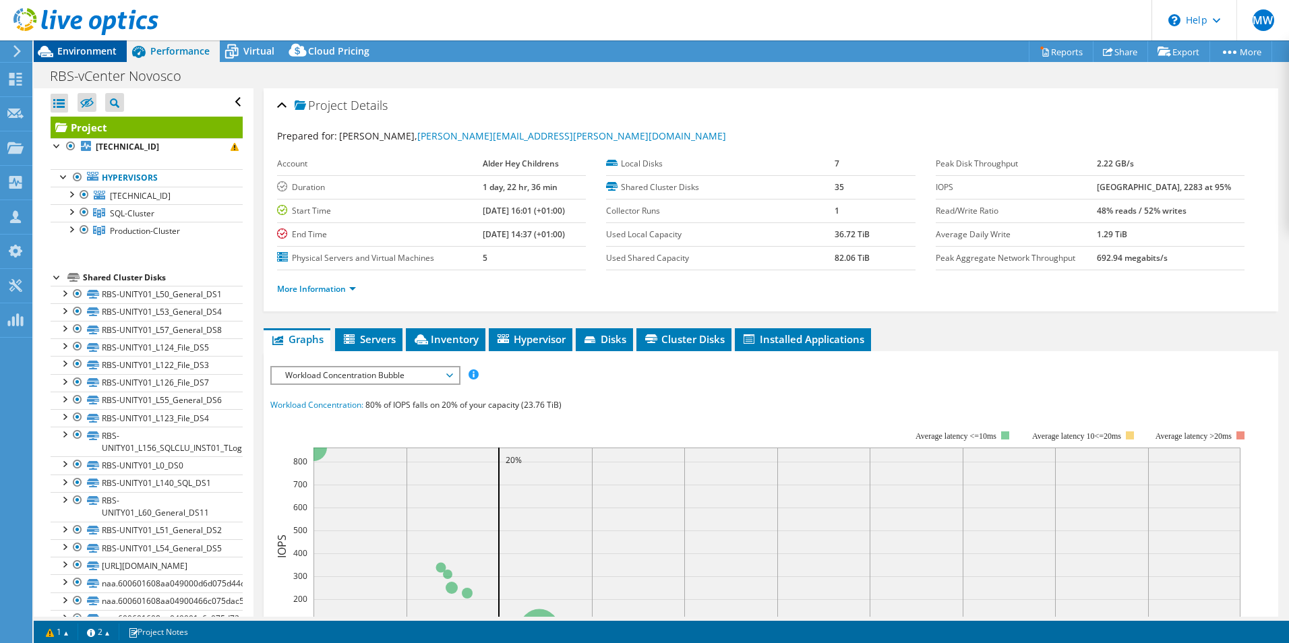
click at [100, 59] on div "Environment" at bounding box center [80, 51] width 93 height 22
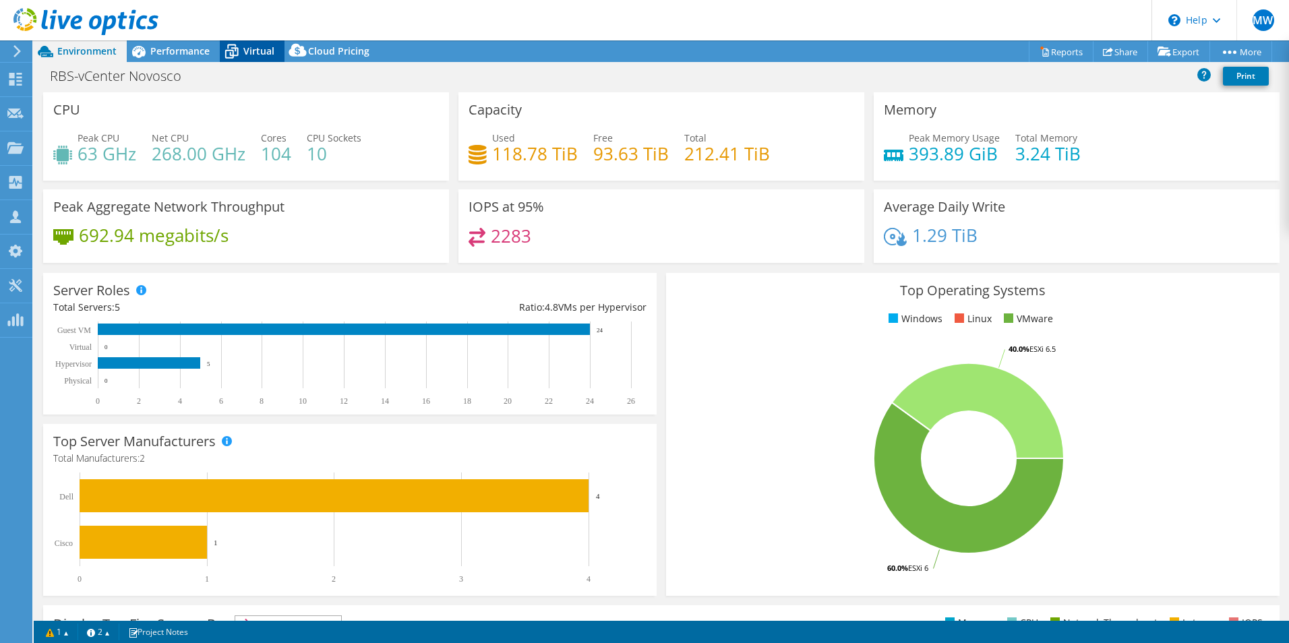
click at [266, 59] on div "Virtual" at bounding box center [252, 51] width 65 height 22
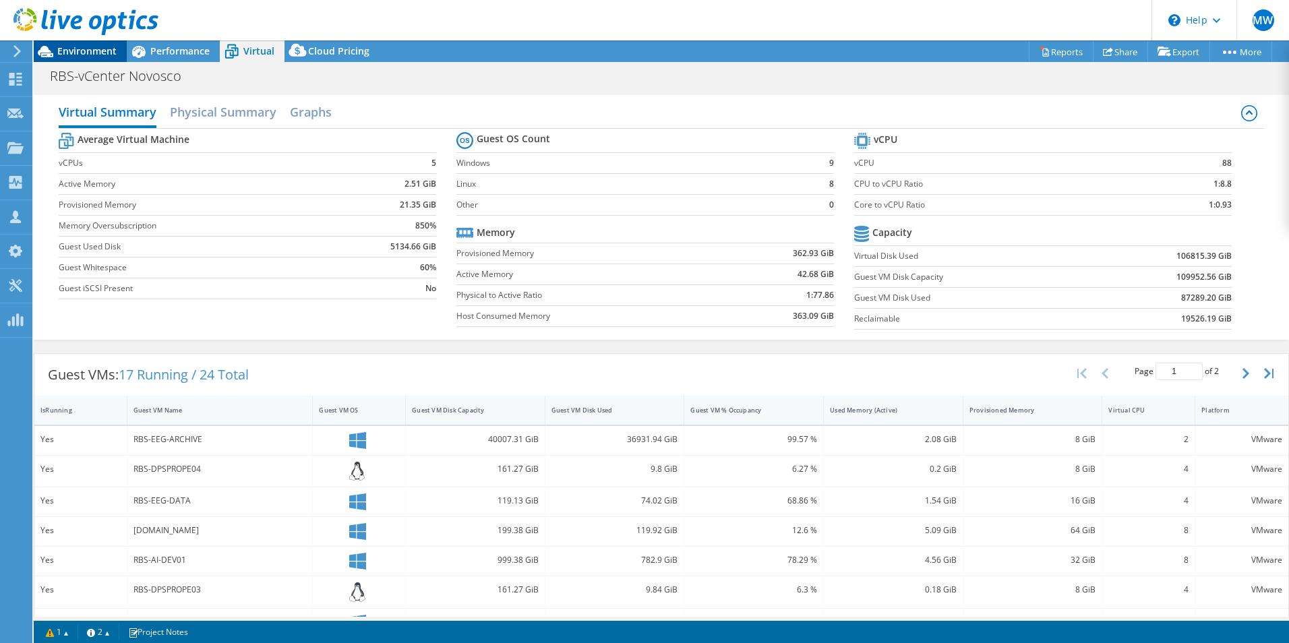
click at [88, 51] on span "Environment" at bounding box center [86, 50] width 59 height 13
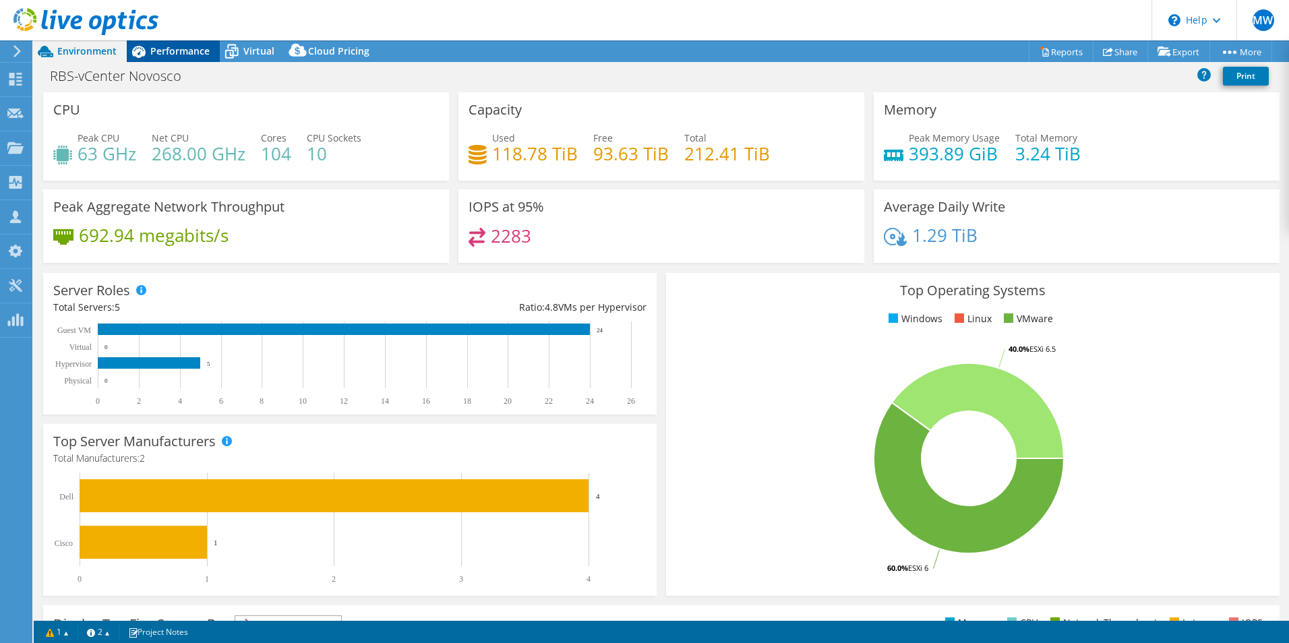
click at [181, 52] on span "Performance" at bounding box center [179, 50] width 59 height 13
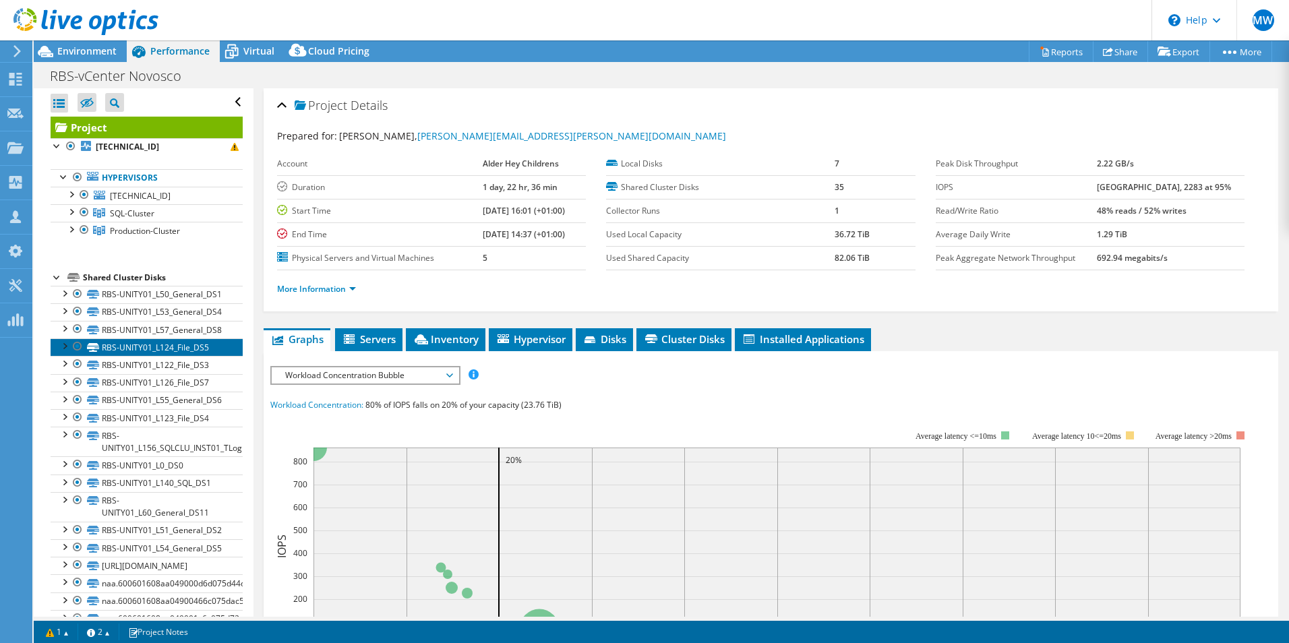
click at [197, 356] on link "RBS-UNITY01_L124_File_DS5" at bounding box center [147, 347] width 192 height 18
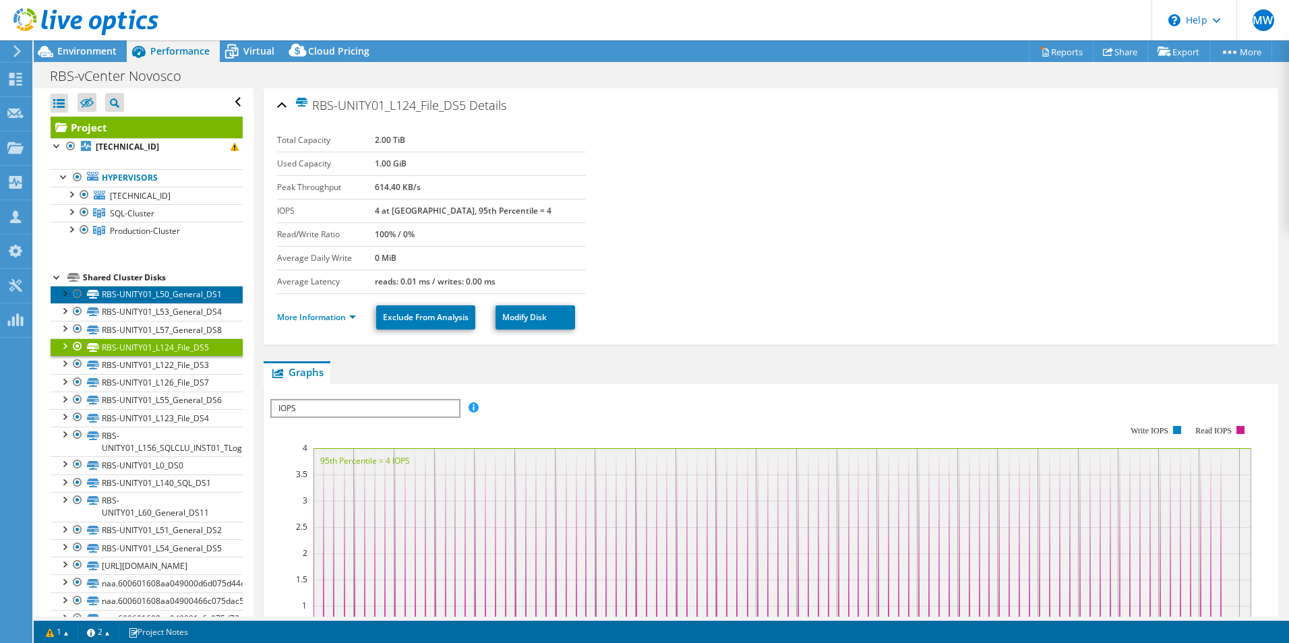
click at [181, 299] on link "RBS-UNITY01_L50_General_DS1" at bounding box center [147, 295] width 192 height 18
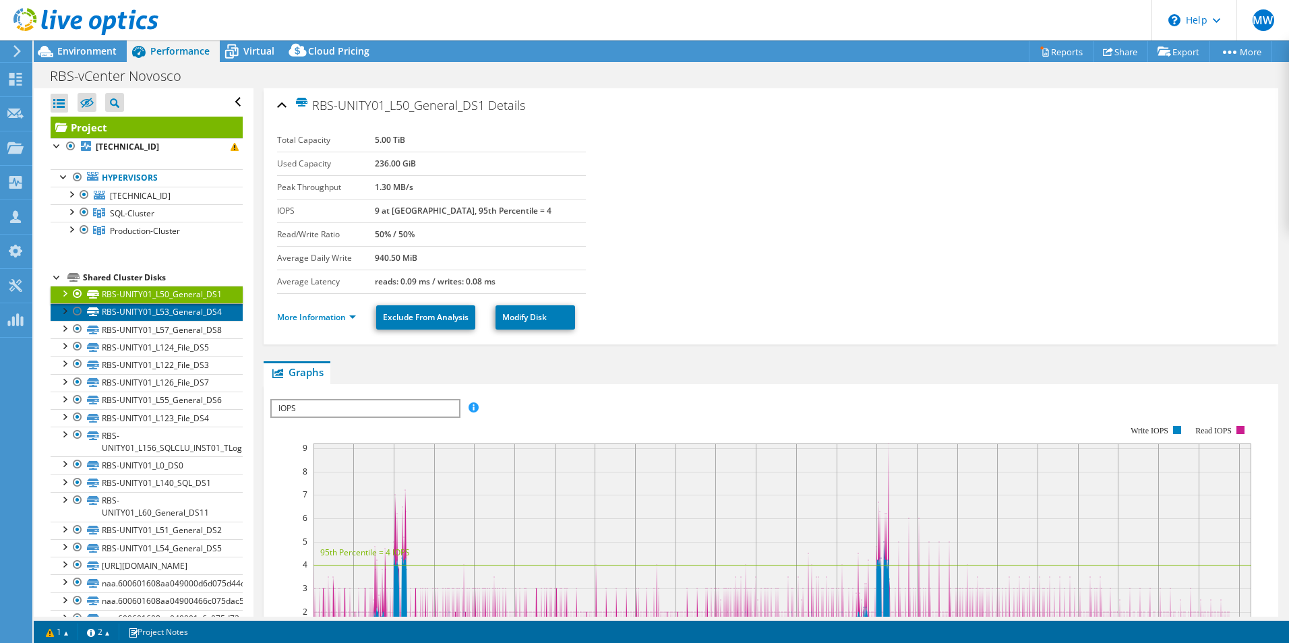
click at [179, 321] on link "RBS-UNITY01_L53_General_DS4" at bounding box center [147, 312] width 192 height 18
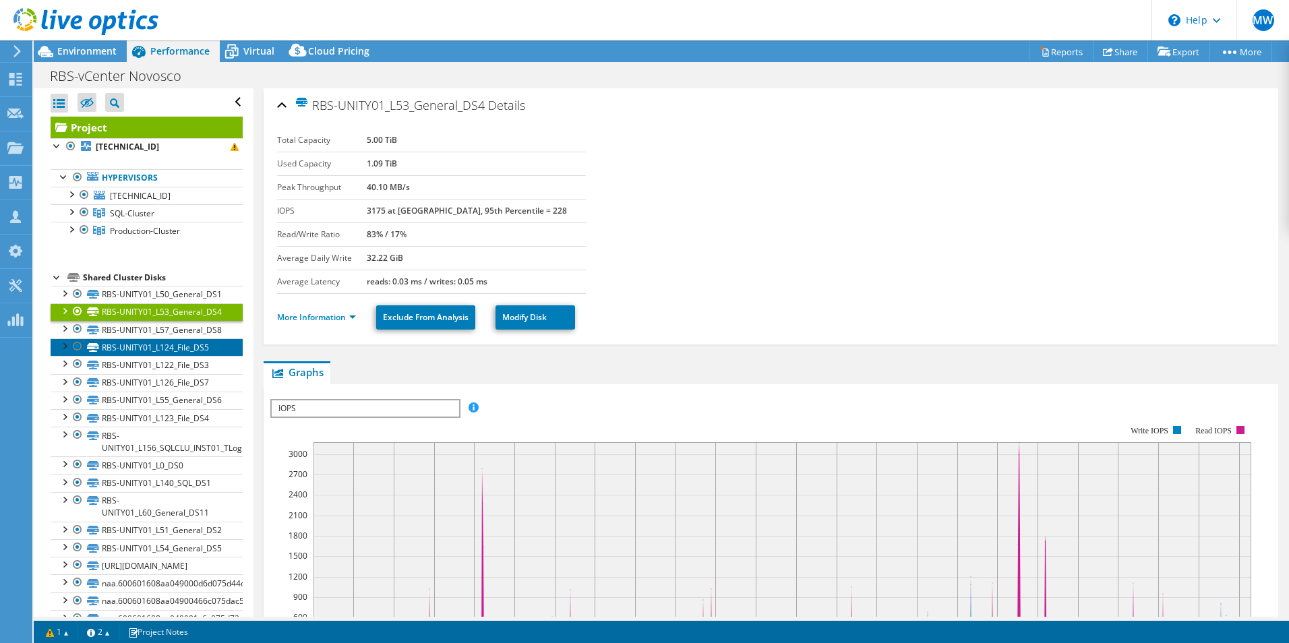
click at [177, 356] on link "RBS-UNITY01_L124_File_DS5" at bounding box center [147, 347] width 192 height 18
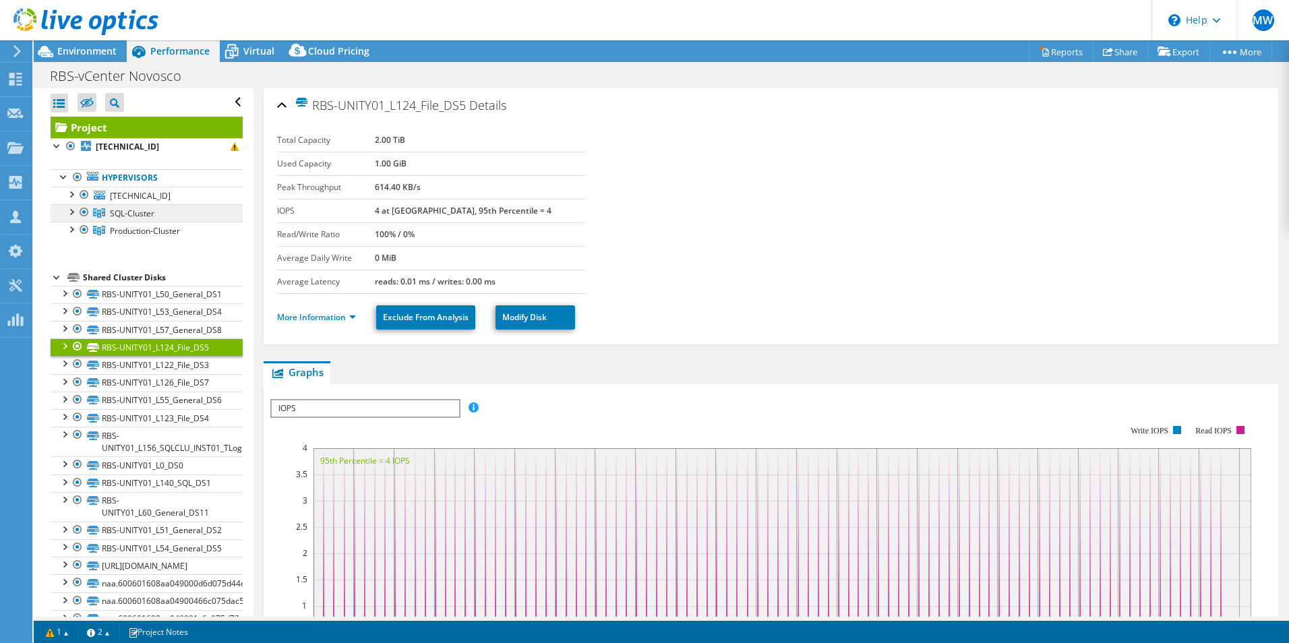
click at [142, 212] on span "SQL-Cluster" at bounding box center [132, 213] width 44 height 11
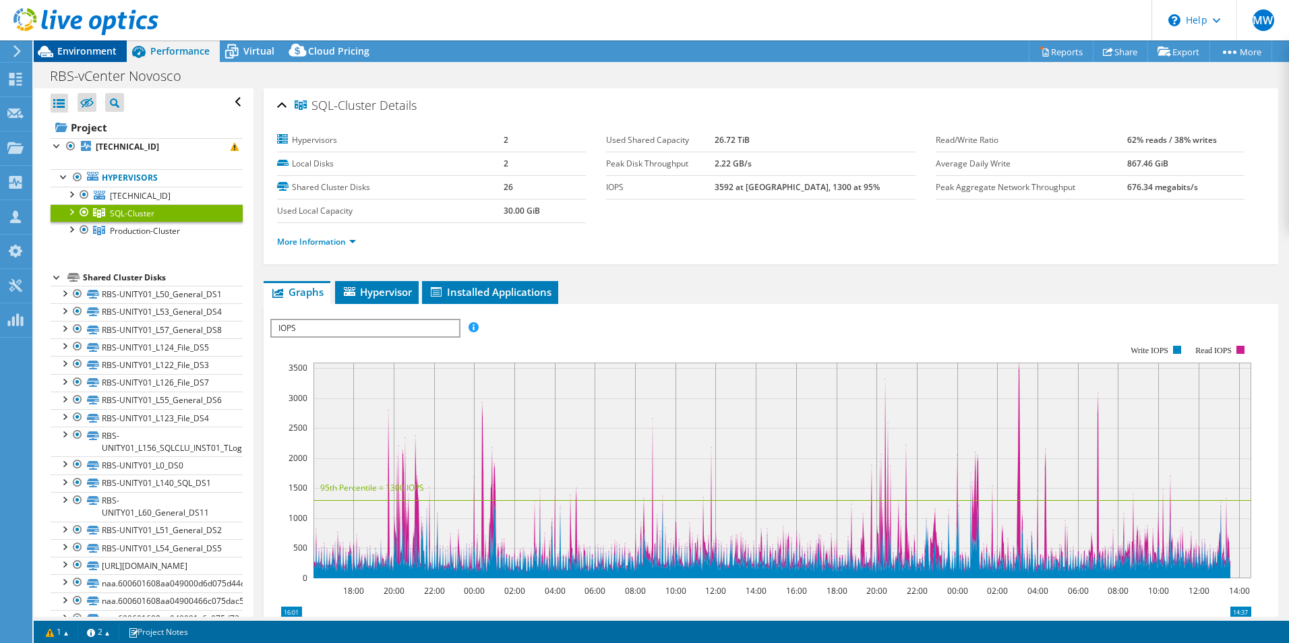
click at [83, 53] on span "Environment" at bounding box center [86, 50] width 59 height 13
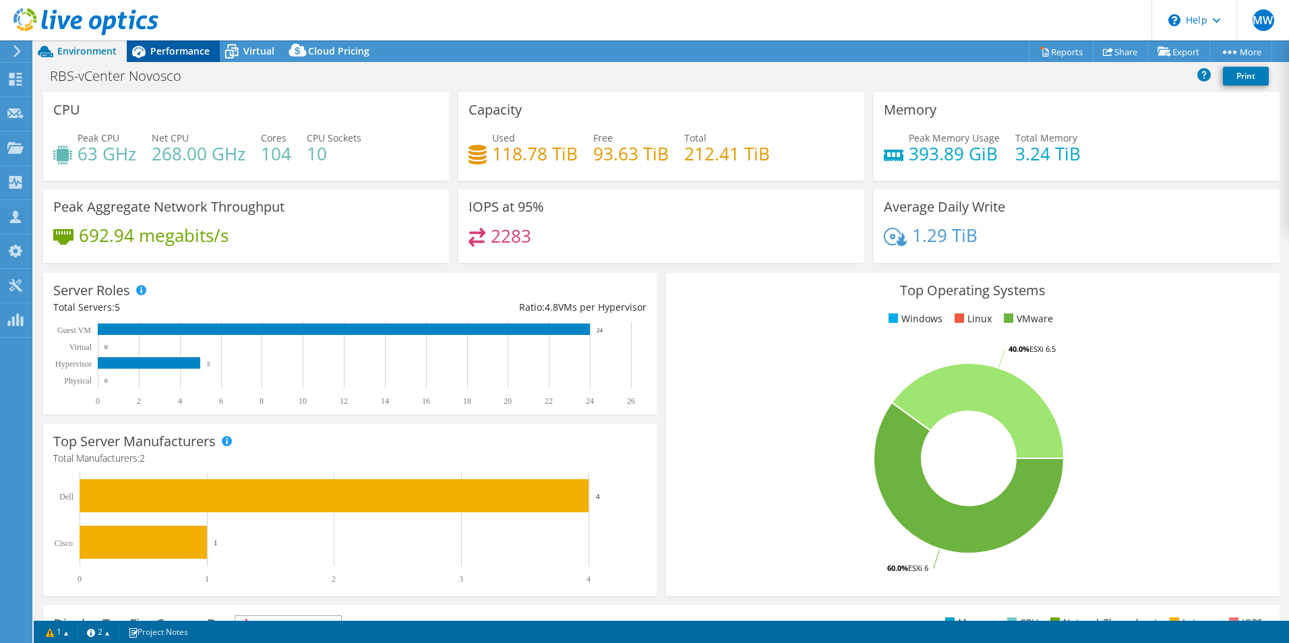
click at [206, 49] on span "Performance" at bounding box center [179, 50] width 59 height 13
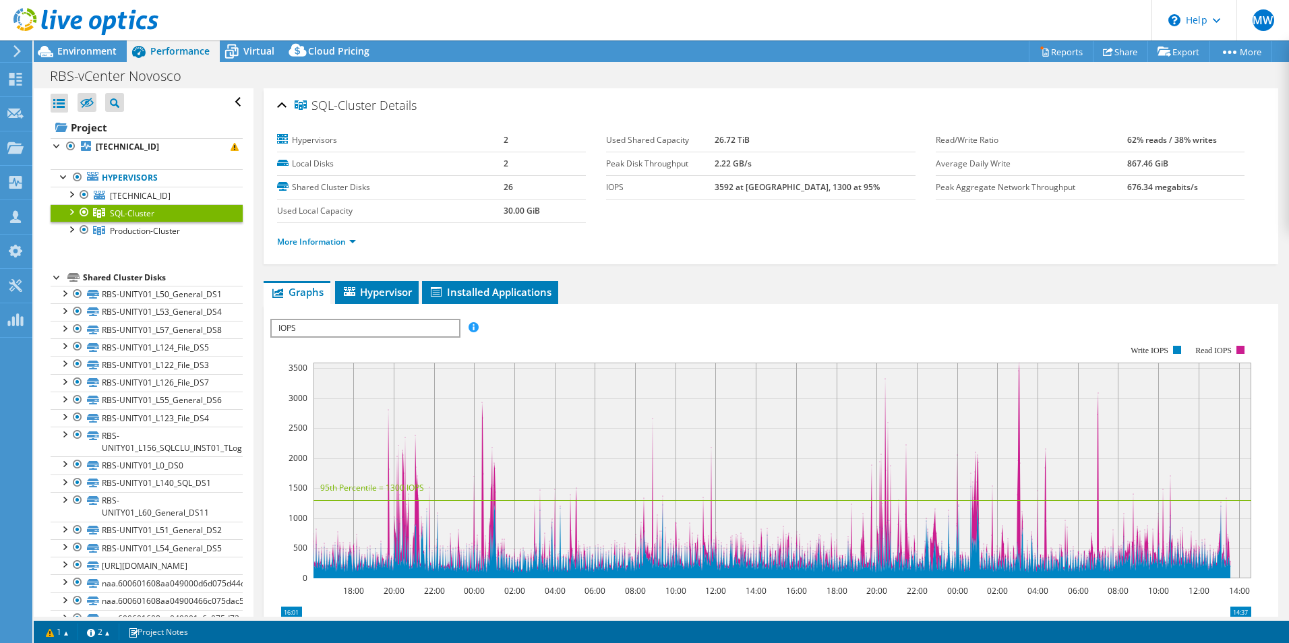
click at [65, 214] on div at bounding box center [70, 210] width 13 height 13
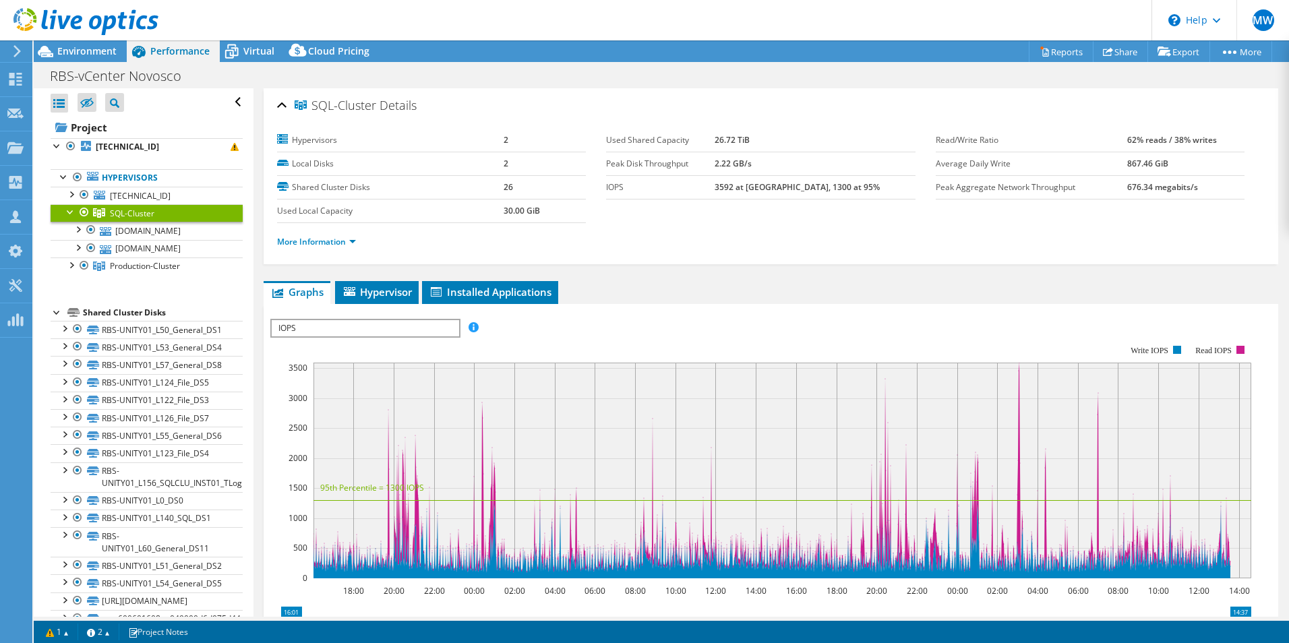
click at [135, 222] on link "SQL-Cluster" at bounding box center [147, 213] width 192 height 18
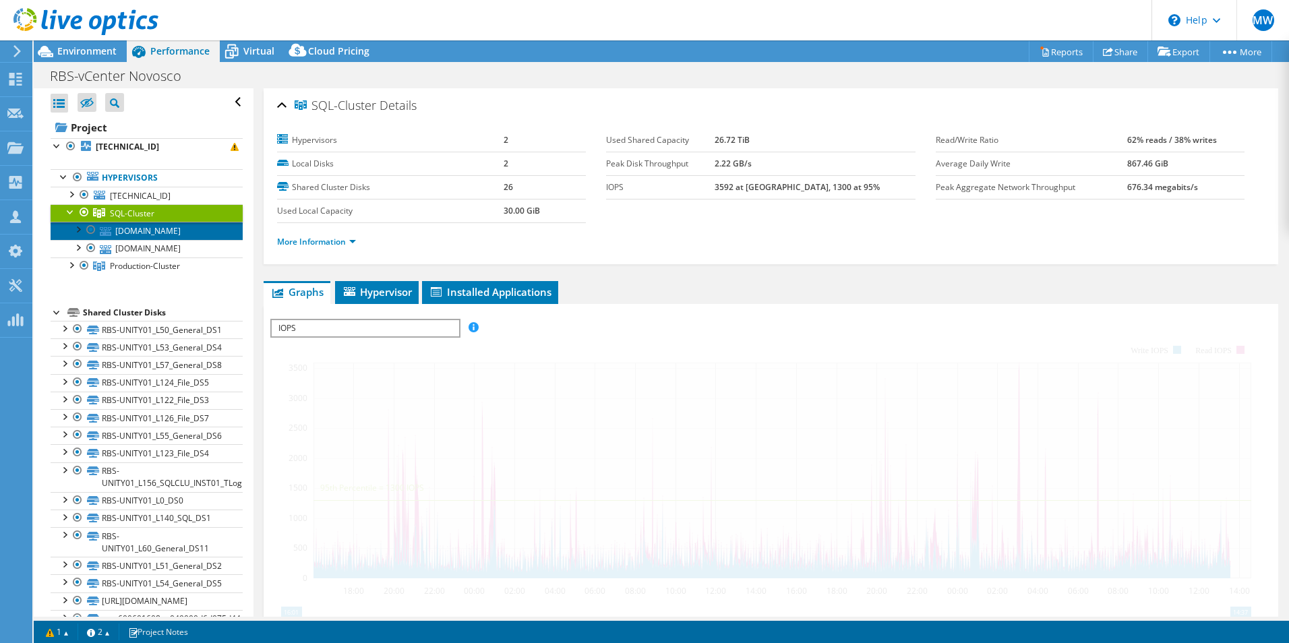
click at [140, 230] on link "[DOMAIN_NAME]" at bounding box center [147, 231] width 192 height 18
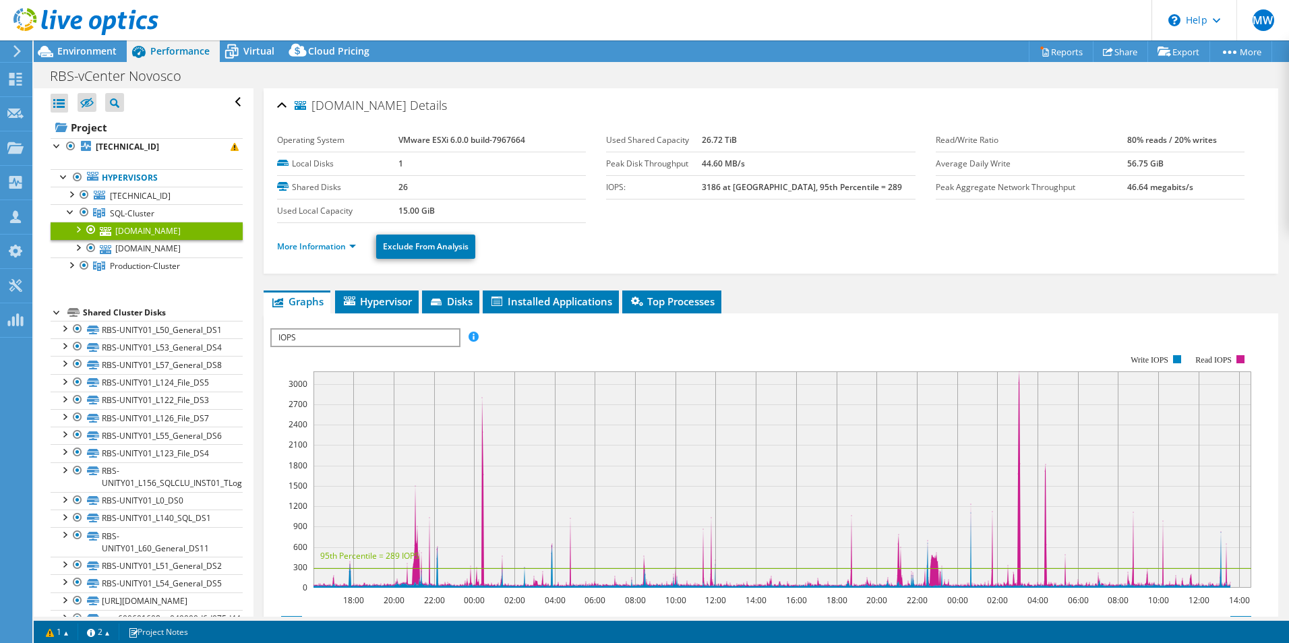
click at [80, 232] on div at bounding box center [77, 228] width 13 height 13
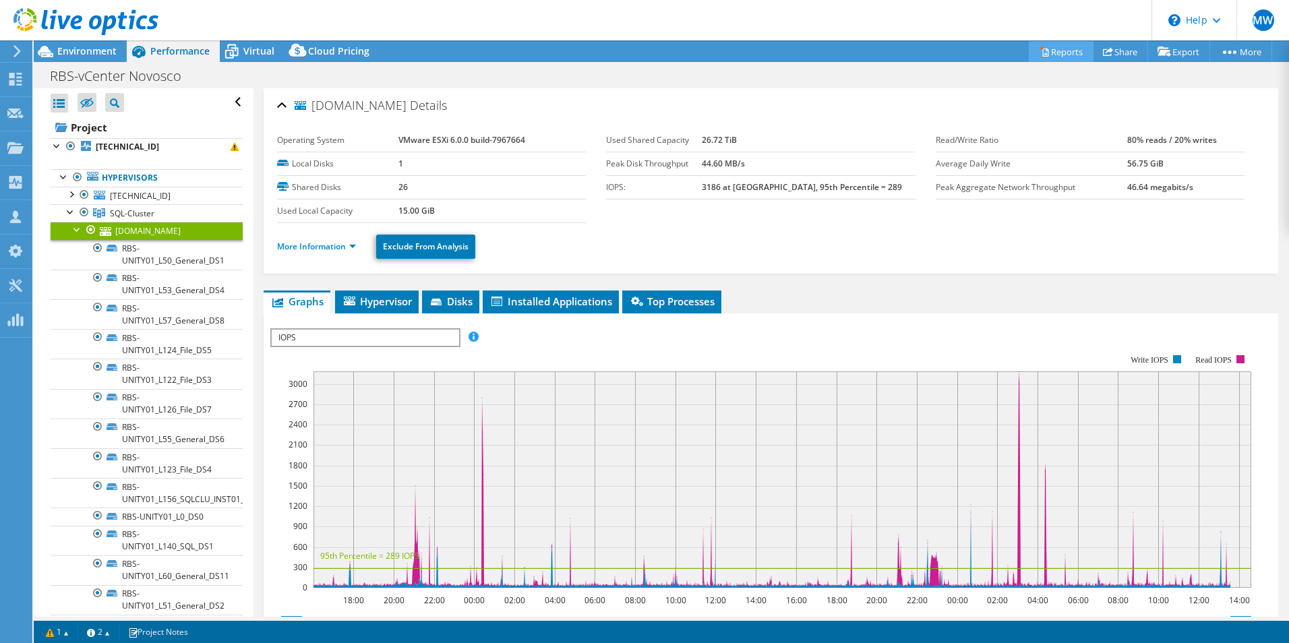
click at [1042, 52] on icon at bounding box center [1045, 53] width 6 height 8
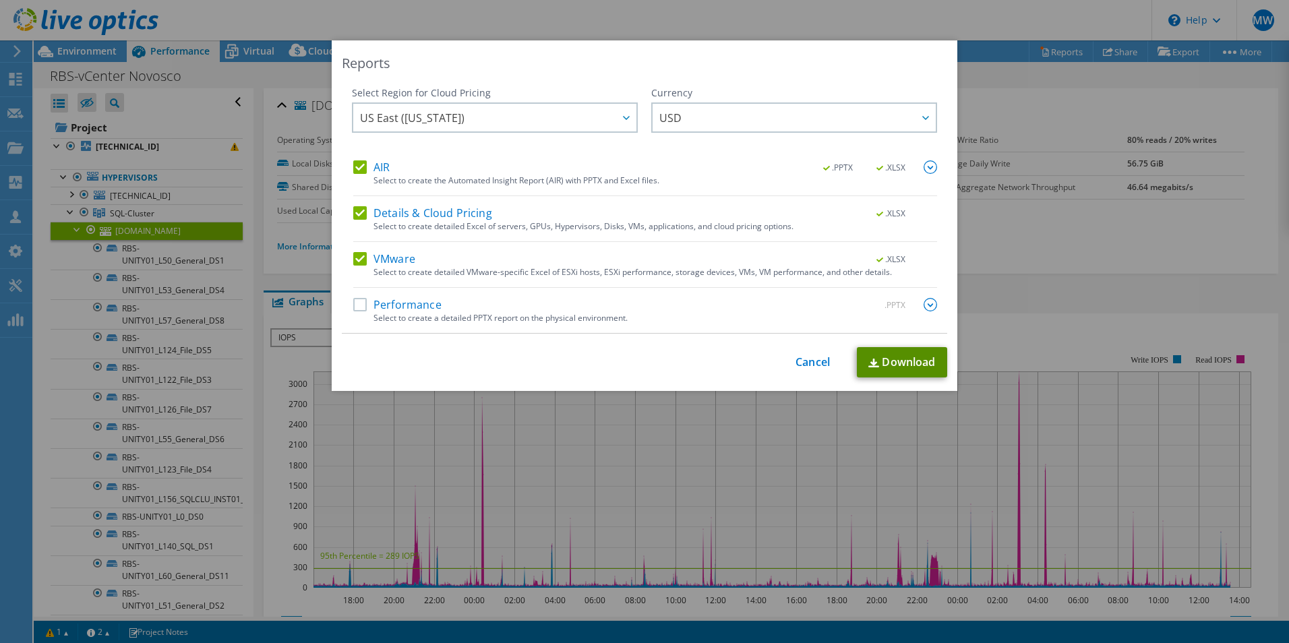
click at [906, 373] on link "Download" at bounding box center [902, 362] width 90 height 30
